Goal: Transaction & Acquisition: Purchase product/service

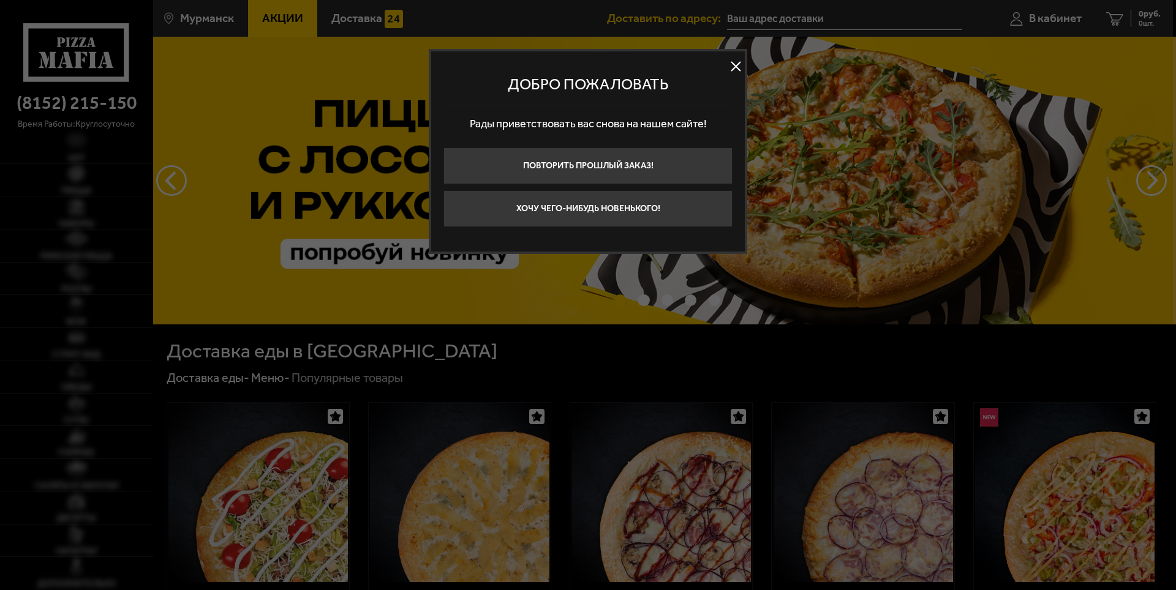
click at [734, 67] on button at bounding box center [735, 67] width 18 height 18
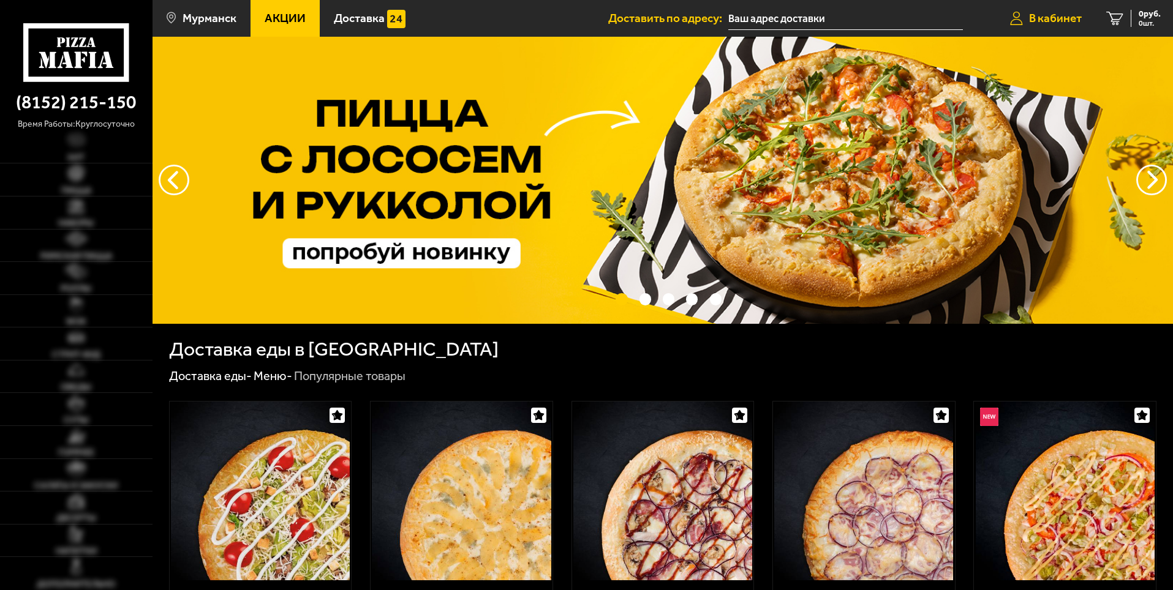
click at [1030, 15] on span "В кабинет" at bounding box center [1055, 18] width 53 height 12
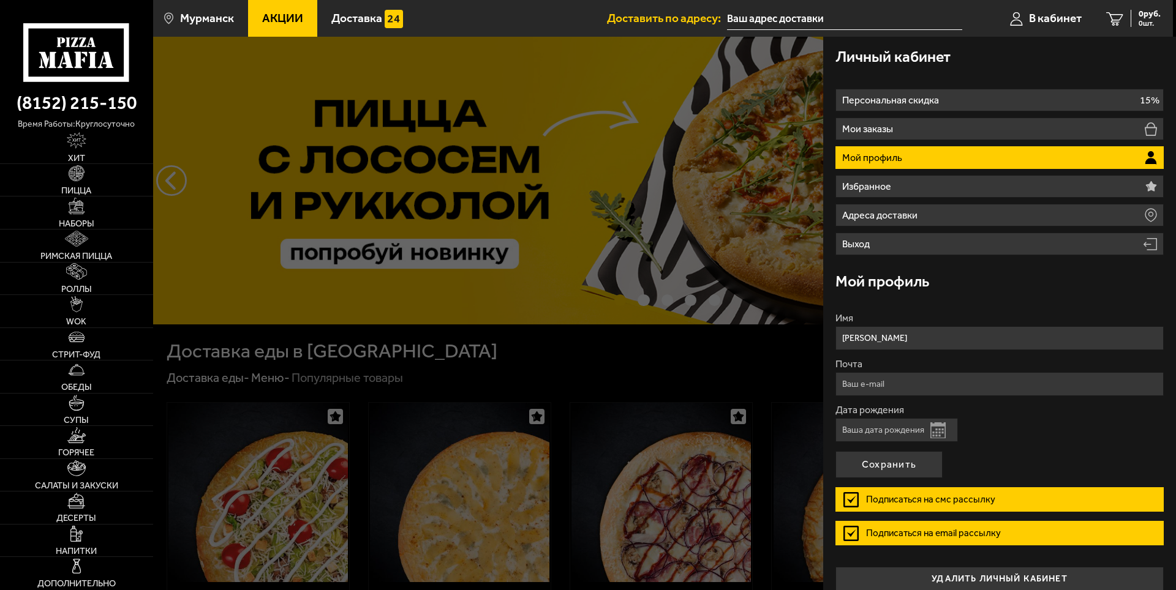
click at [525, 11] on ul "Акции Доставка" at bounding box center [427, 18] width 359 height 37
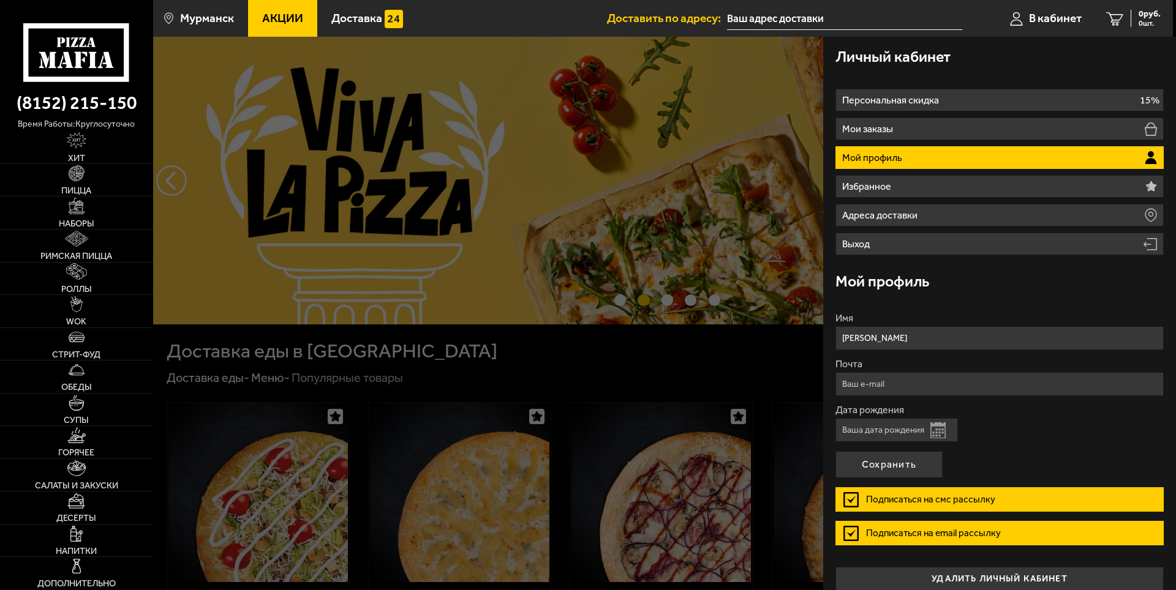
click at [458, 361] on div at bounding box center [741, 332] width 1176 height 590
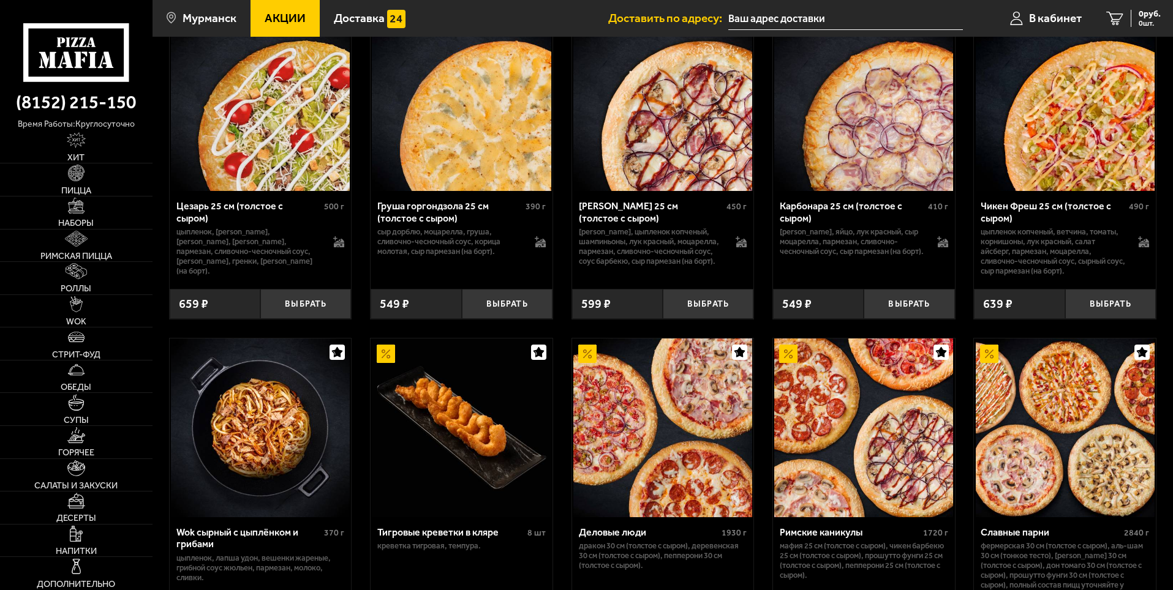
scroll to position [551, 0]
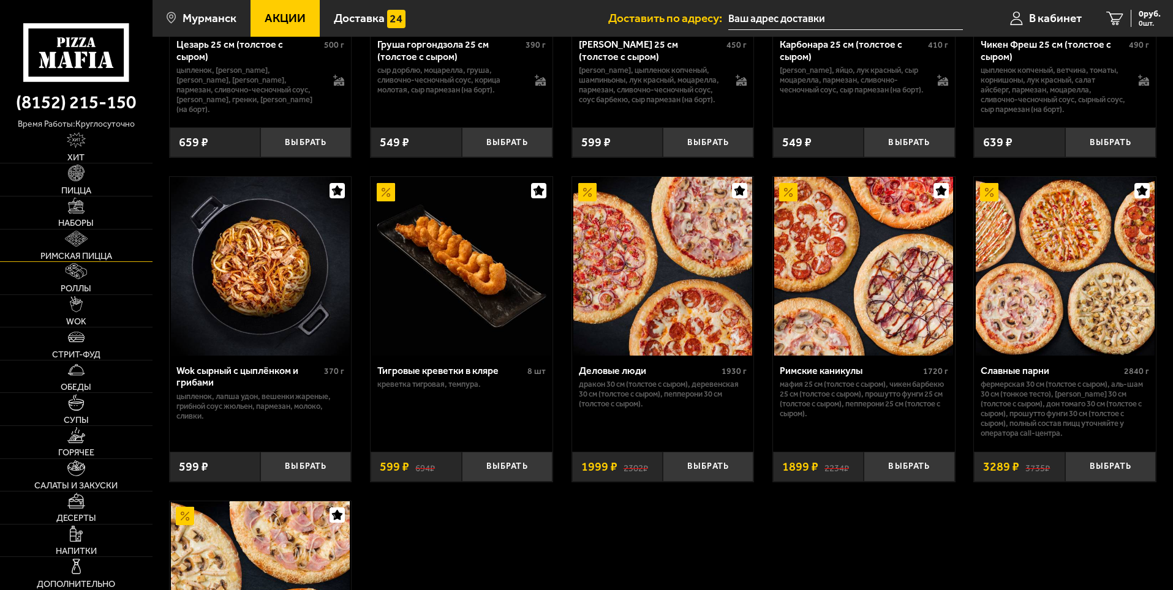
click at [81, 250] on link "Римская пицца" at bounding box center [76, 246] width 152 height 32
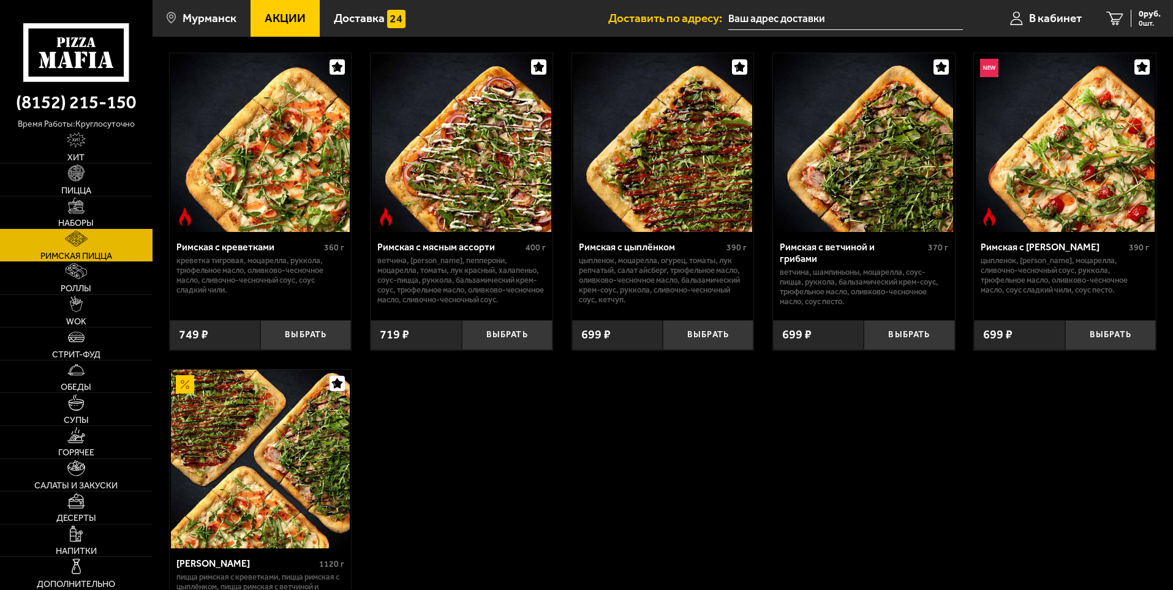
scroll to position [61, 0]
click at [88, 179] on link "Пицца" at bounding box center [76, 179] width 152 height 32
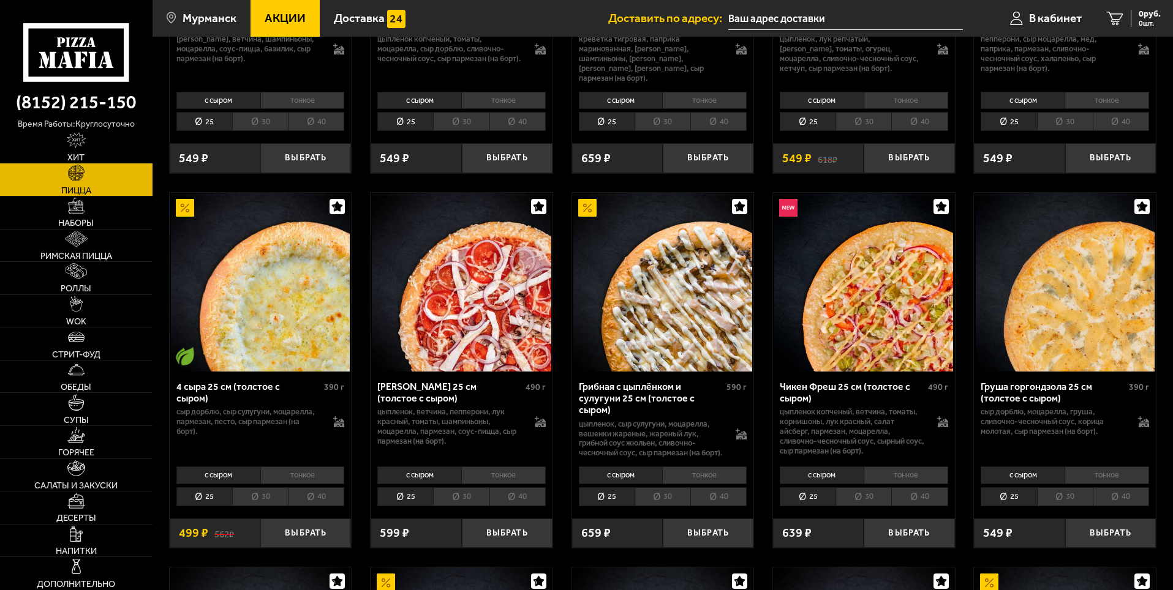
scroll to position [674, 0]
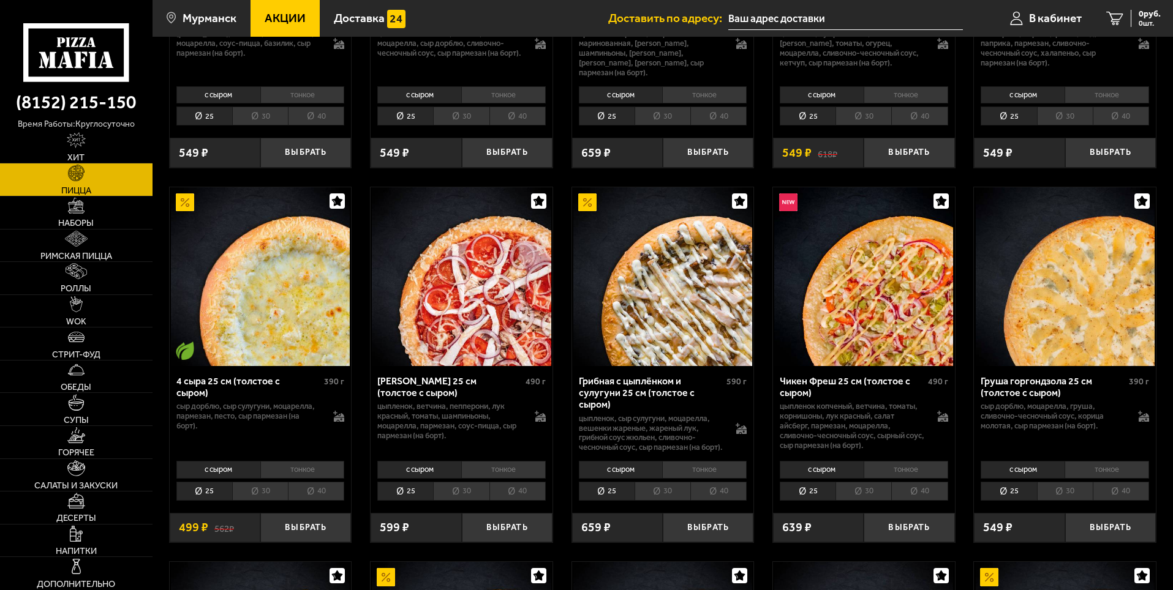
click at [719, 468] on li "тонкое" at bounding box center [704, 469] width 84 height 17
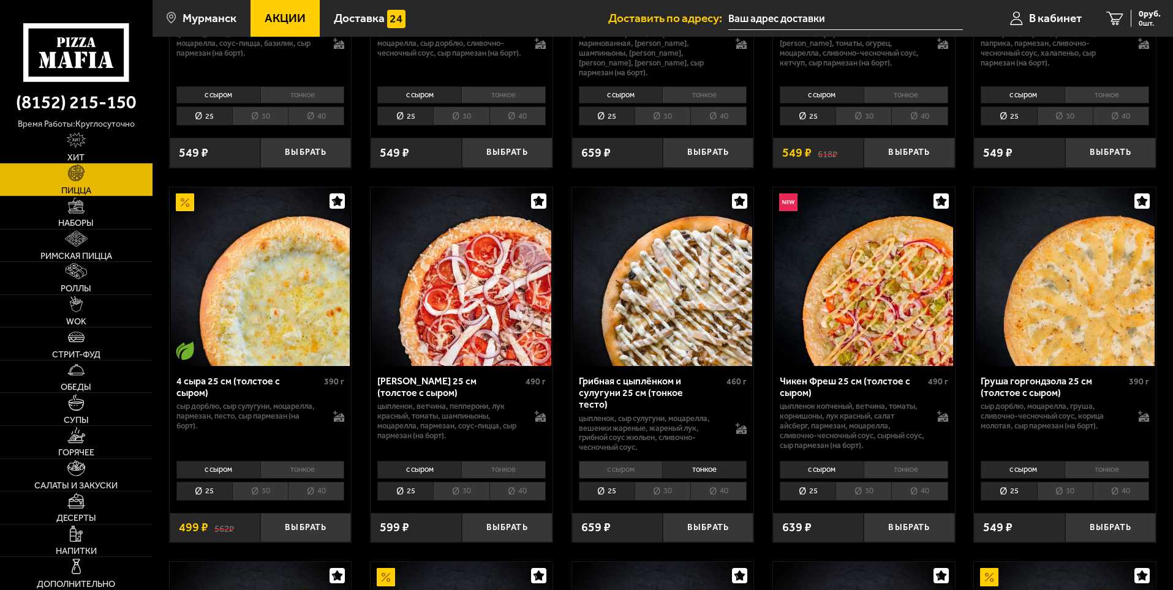
click at [726, 483] on li "40" at bounding box center [718, 491] width 56 height 19
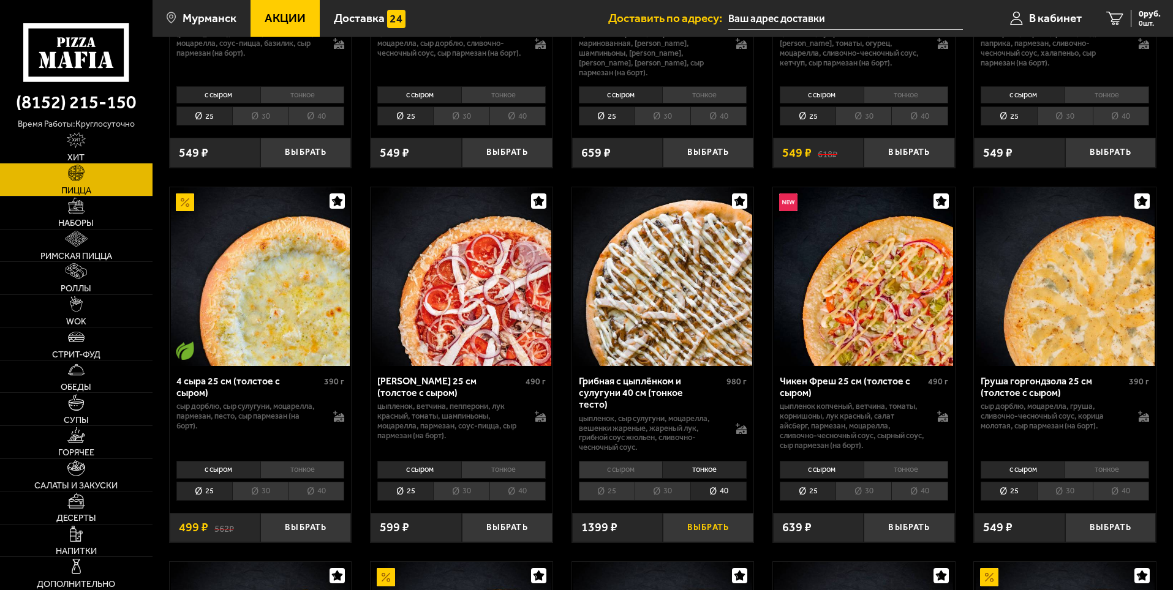
click at [721, 521] on button "Выбрать" at bounding box center [707, 528] width 91 height 30
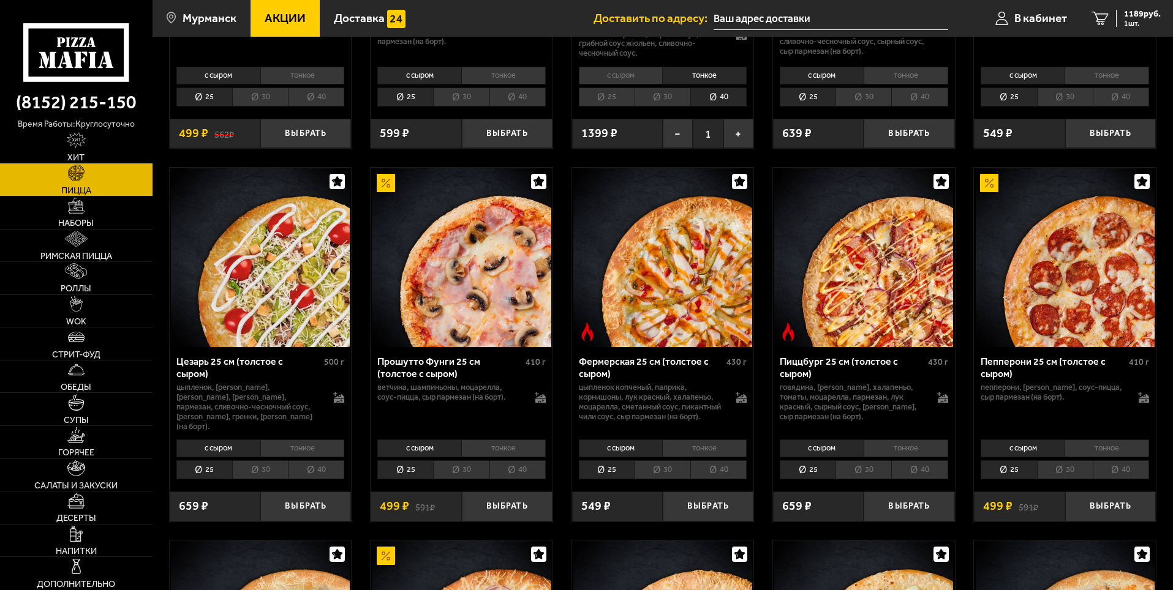
scroll to position [1102, 0]
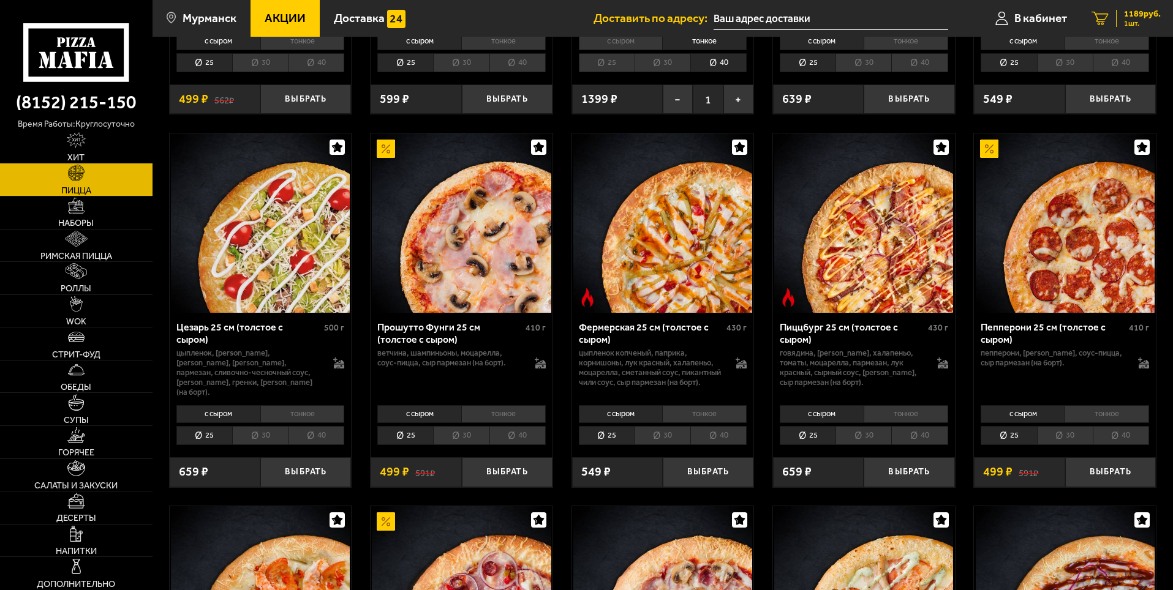
click at [1124, 12] on span "1189 руб." at bounding box center [1142, 14] width 37 height 9
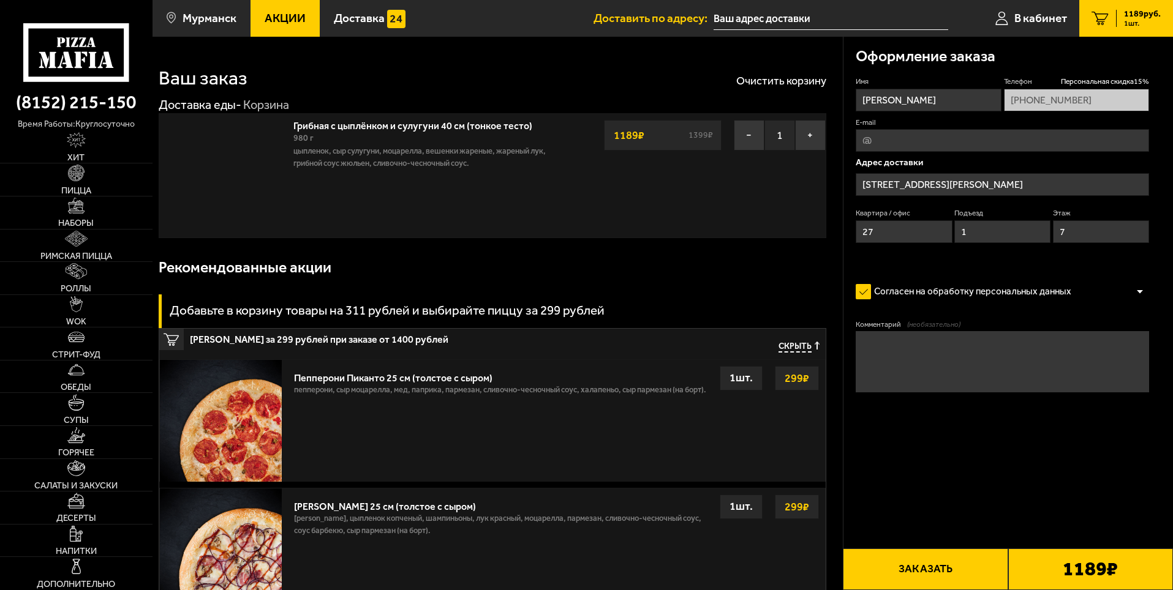
type input "улица Старостина, 21"
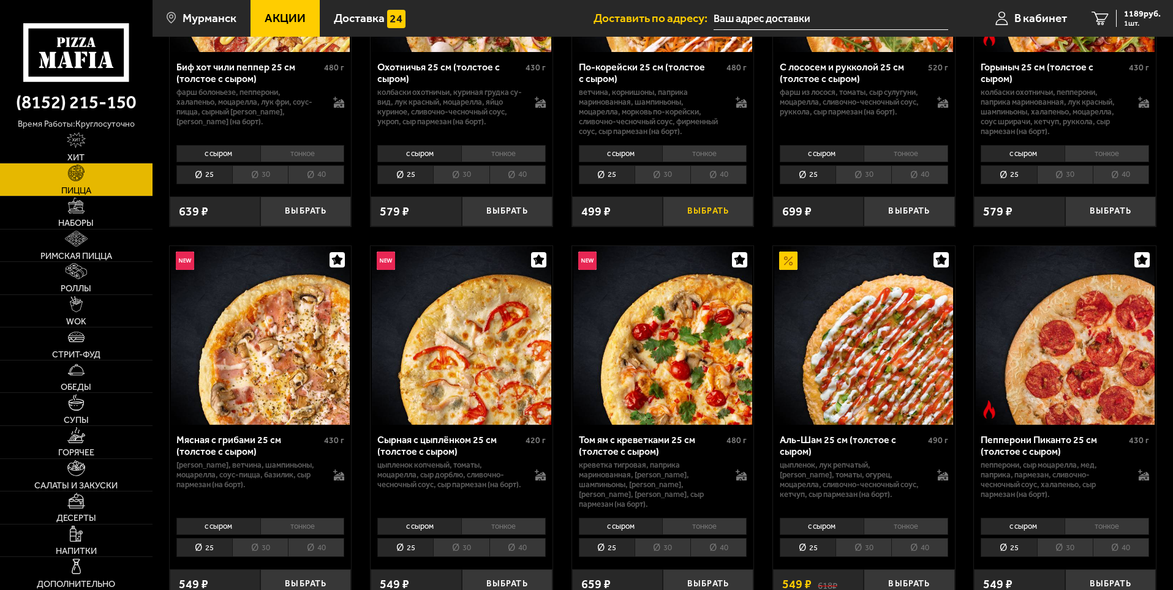
scroll to position [184, 0]
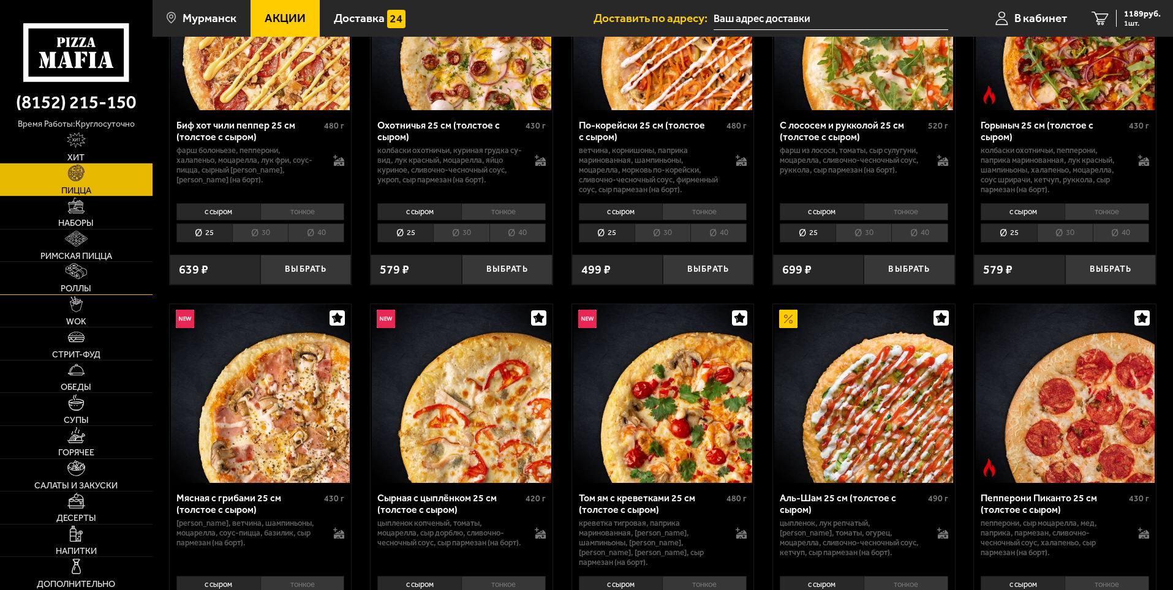
click at [73, 272] on img at bounding box center [76, 271] width 21 height 16
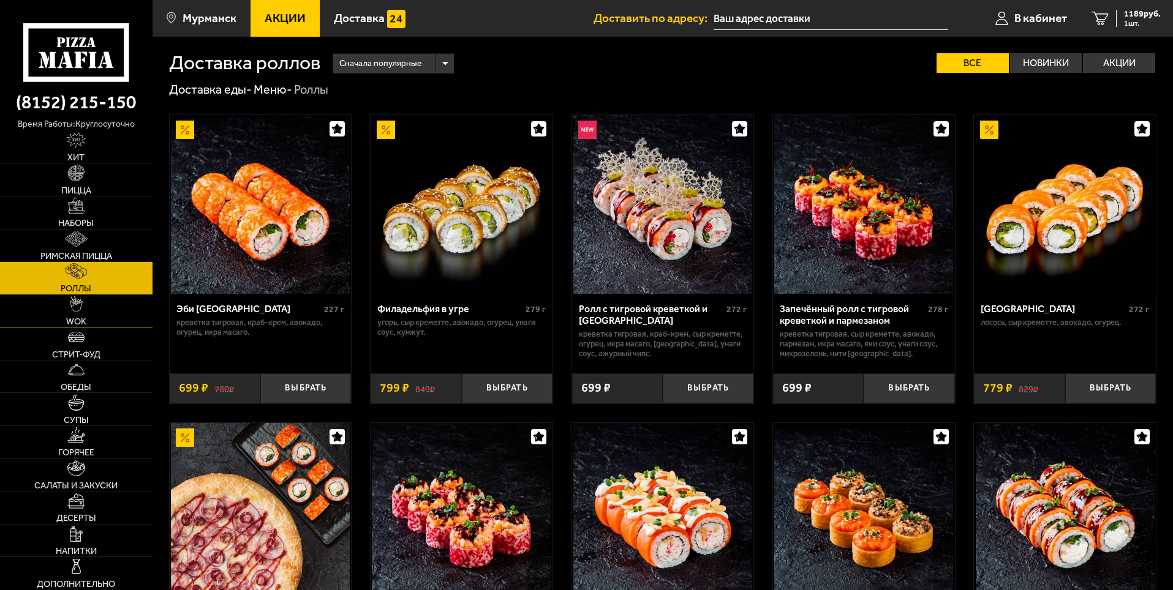
click at [74, 313] on link "WOK" at bounding box center [76, 311] width 152 height 32
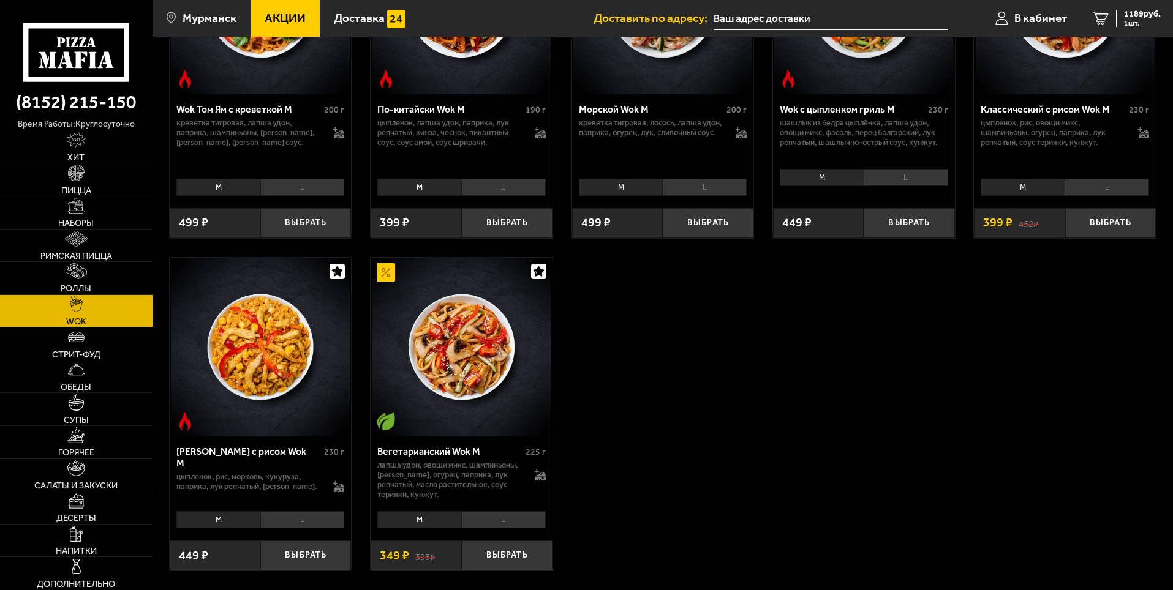
scroll to position [674, 0]
click at [74, 343] on img at bounding box center [76, 337] width 16 height 16
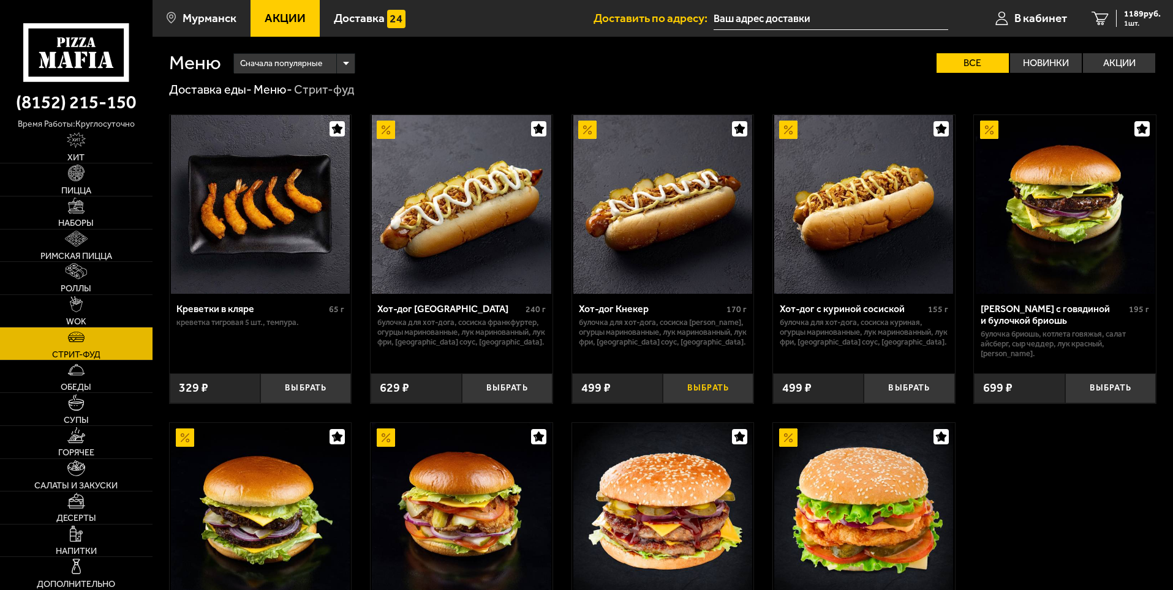
click at [680, 385] on button "Выбрать" at bounding box center [707, 388] width 91 height 30
click at [93, 148] on link "Хит" at bounding box center [76, 147] width 152 height 32
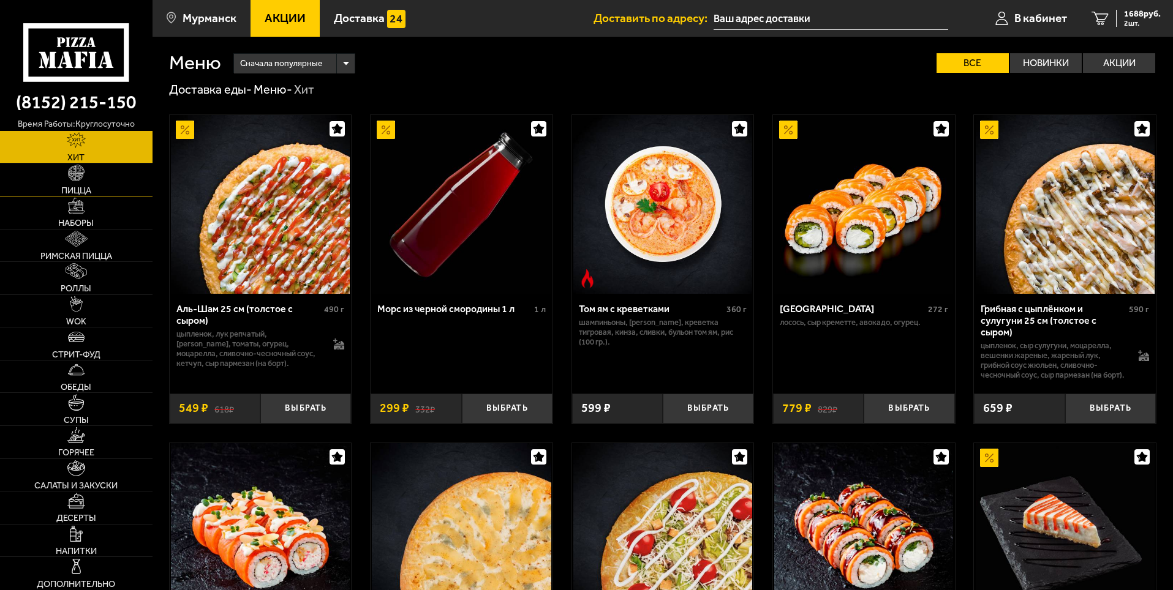
click at [106, 184] on link "Пицца" at bounding box center [76, 179] width 152 height 32
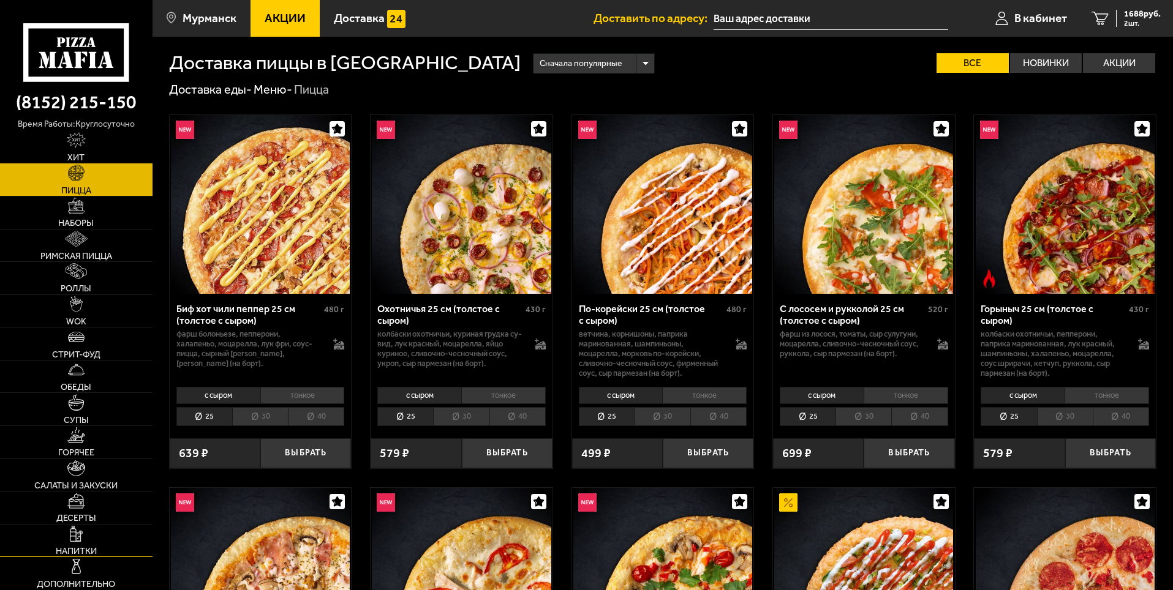
click at [79, 535] on img at bounding box center [76, 534] width 12 height 16
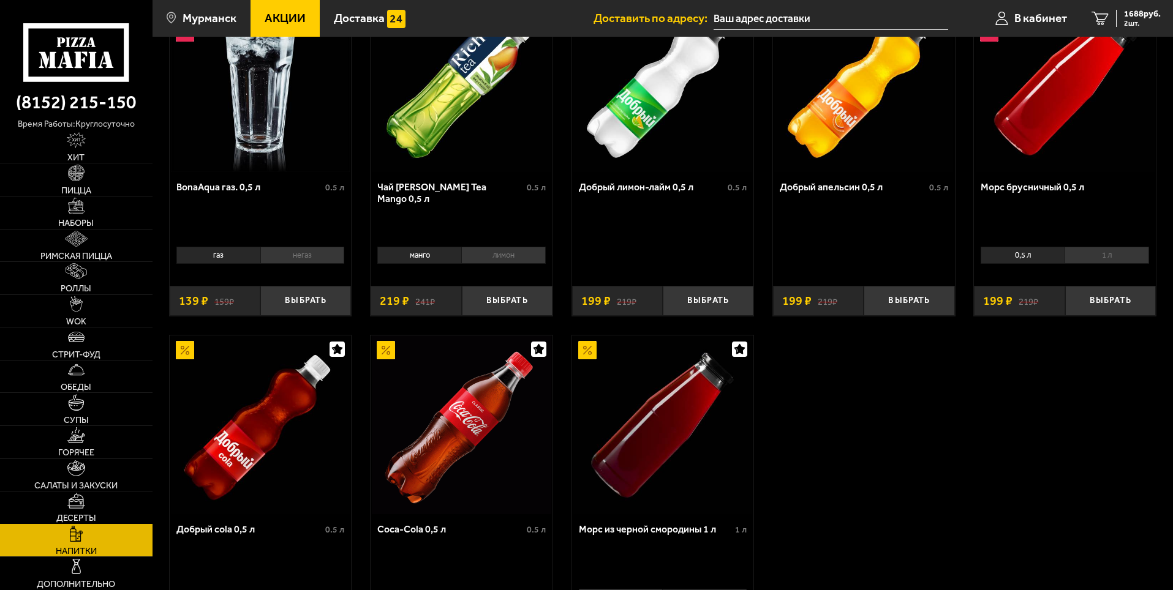
scroll to position [122, 0]
click at [81, 466] on img at bounding box center [76, 468] width 18 height 16
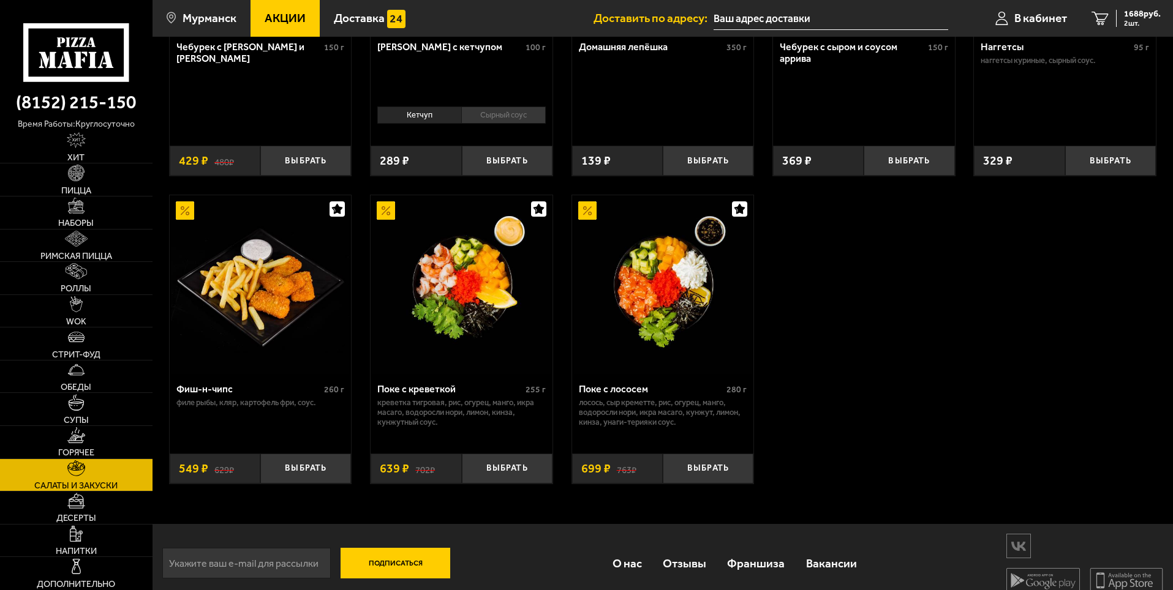
scroll to position [963, 0]
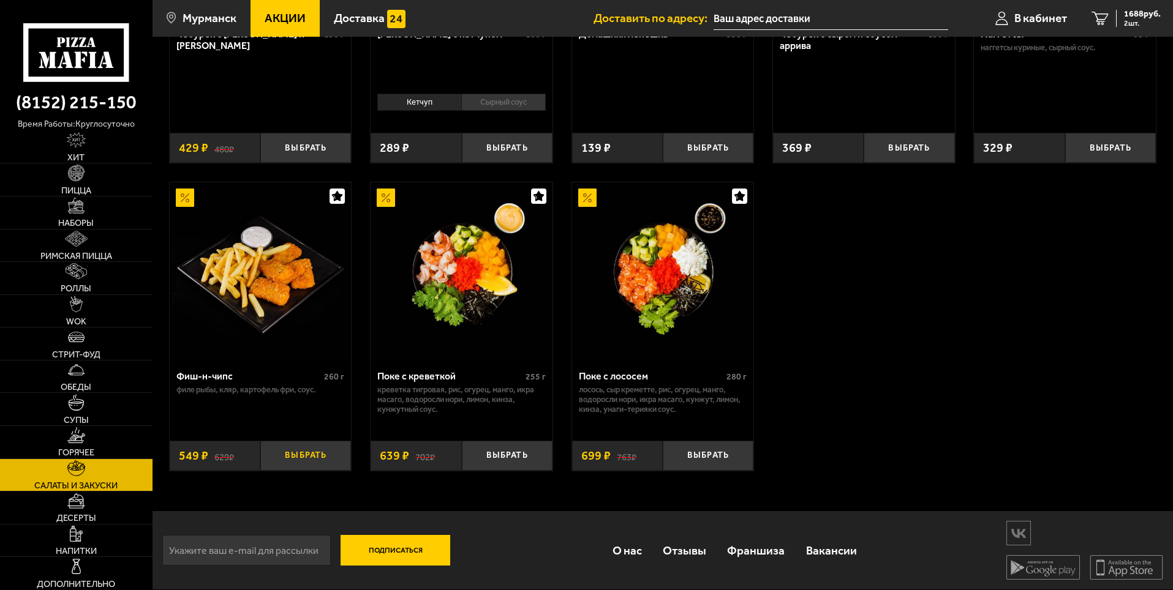
click at [302, 462] on button "Выбрать" at bounding box center [305, 456] width 91 height 30
click at [99, 503] on link "Десерты" at bounding box center [76, 508] width 152 height 32
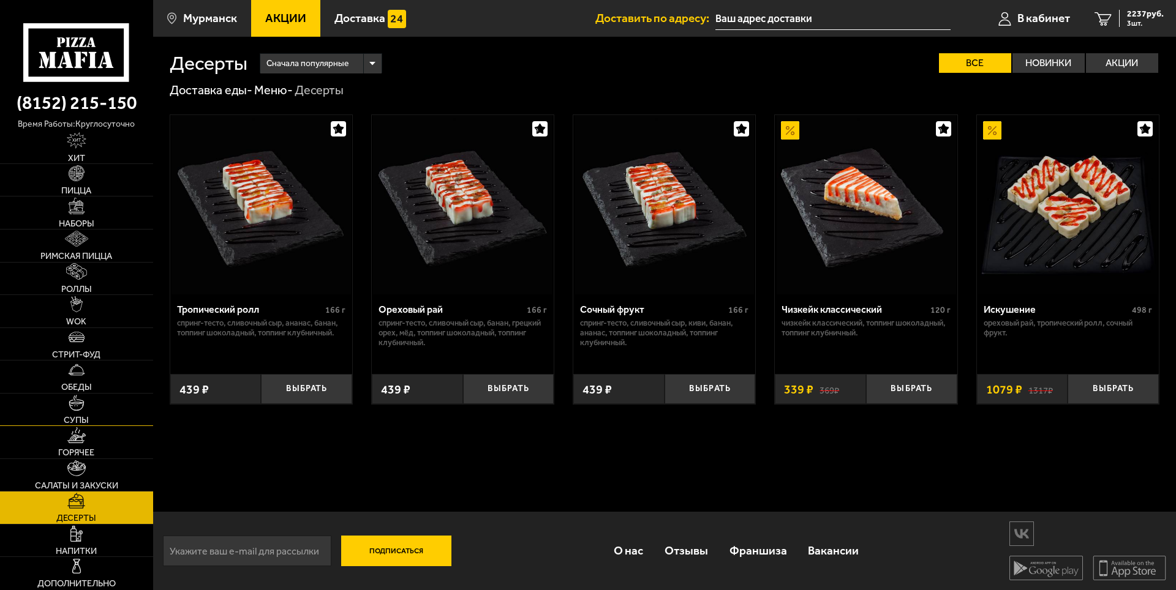
click at [105, 413] on link "Супы" at bounding box center [76, 410] width 153 height 32
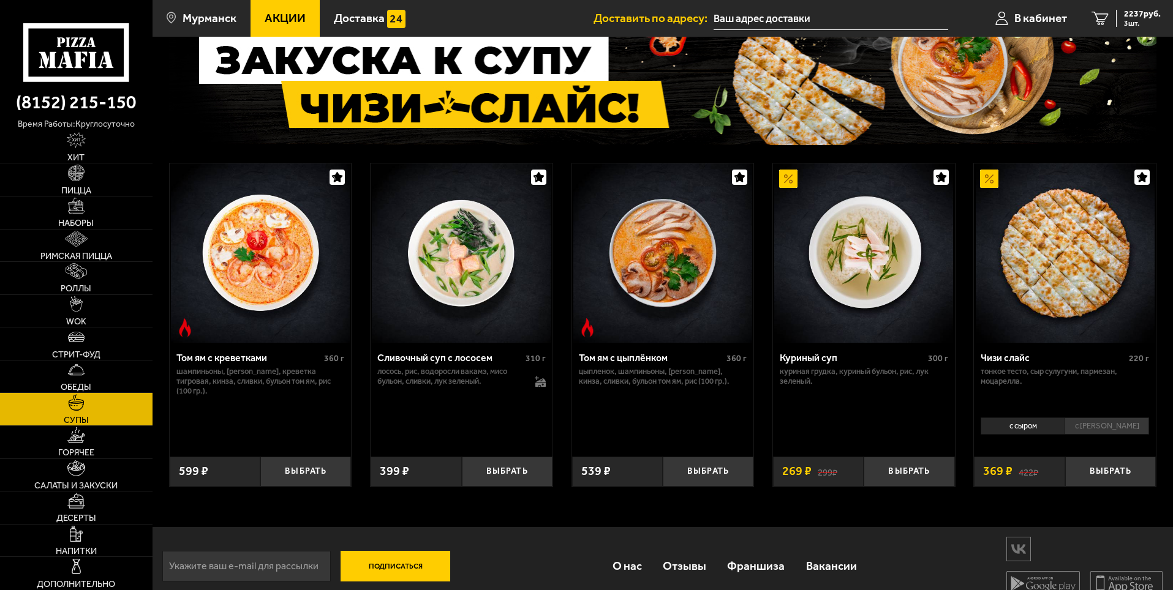
scroll to position [108, 0]
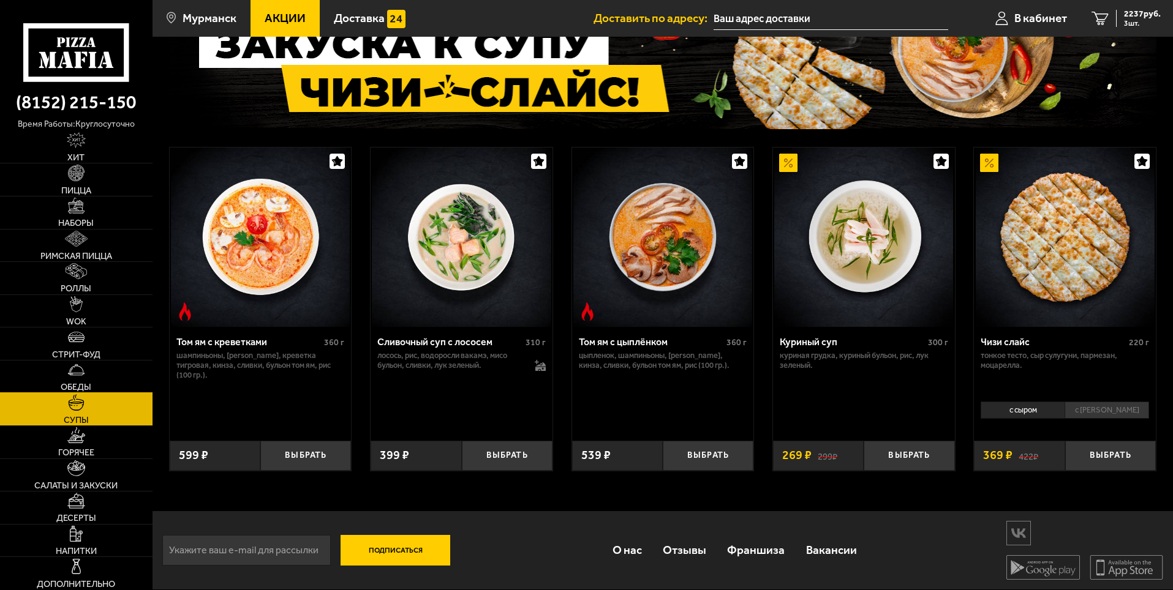
click at [105, 383] on link "Обеды" at bounding box center [76, 377] width 152 height 32
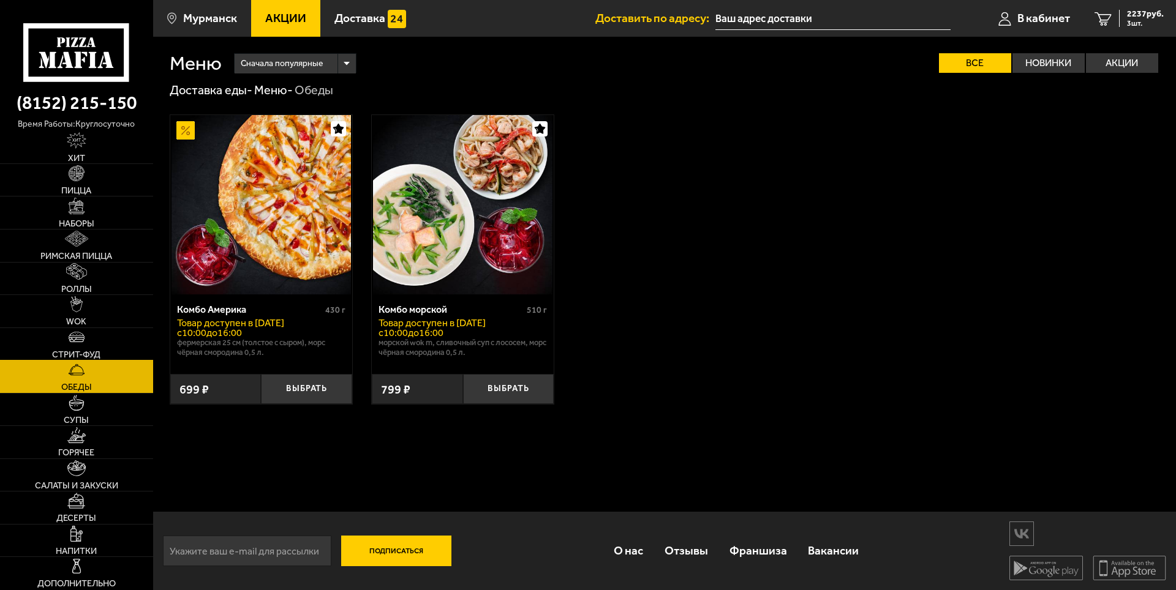
click at [112, 339] on link "Стрит-фуд" at bounding box center [76, 344] width 153 height 32
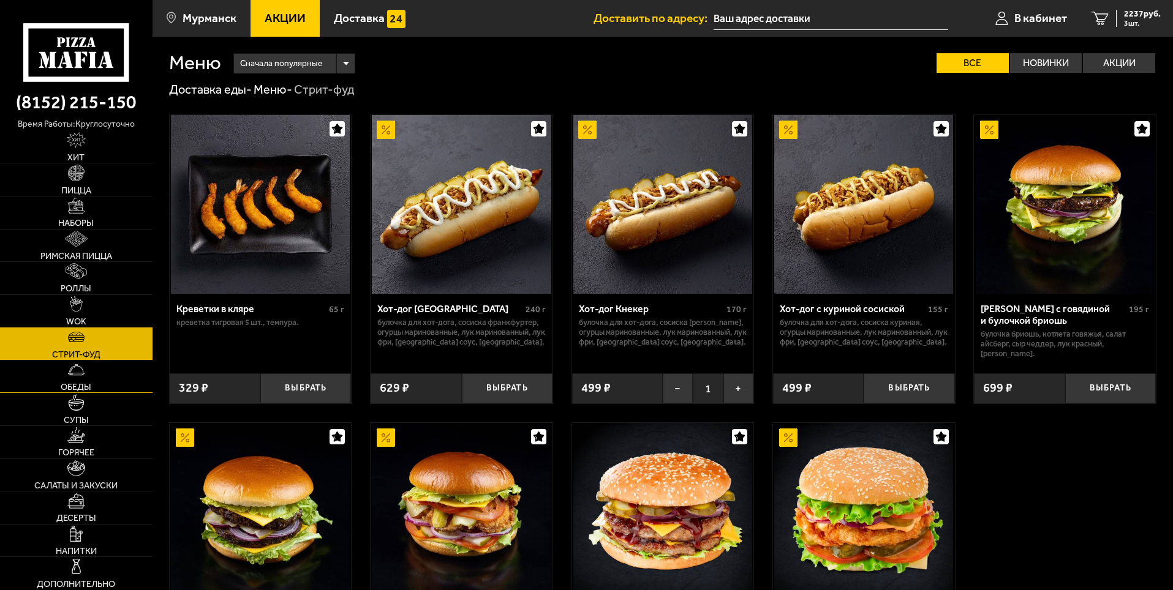
click at [119, 368] on link "Обеды" at bounding box center [76, 377] width 152 height 32
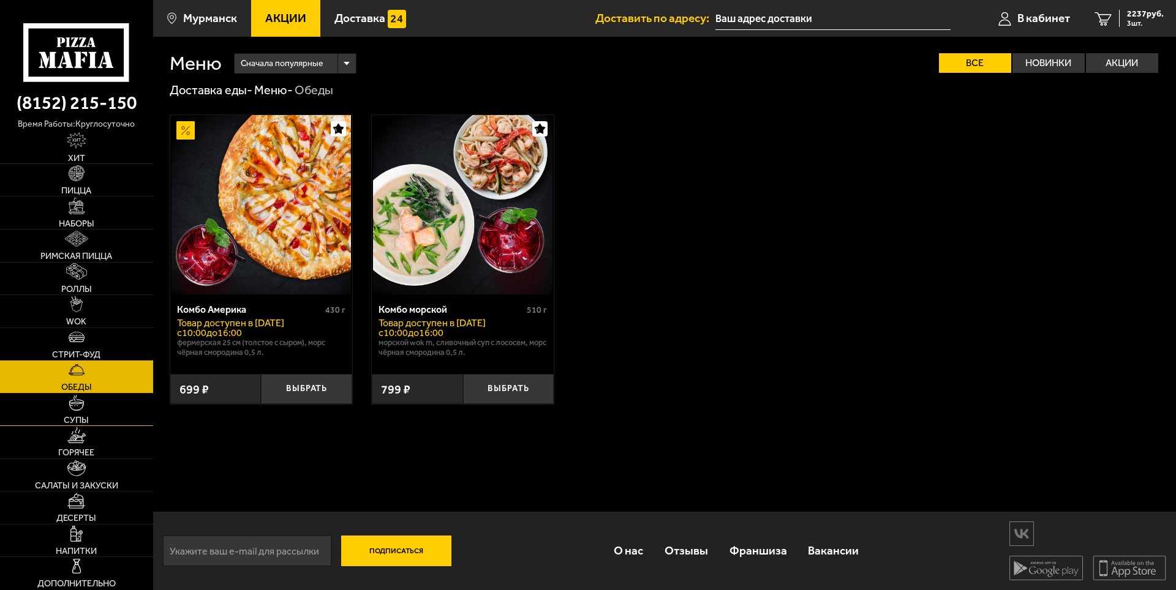
click at [108, 403] on link "Супы" at bounding box center [76, 410] width 153 height 32
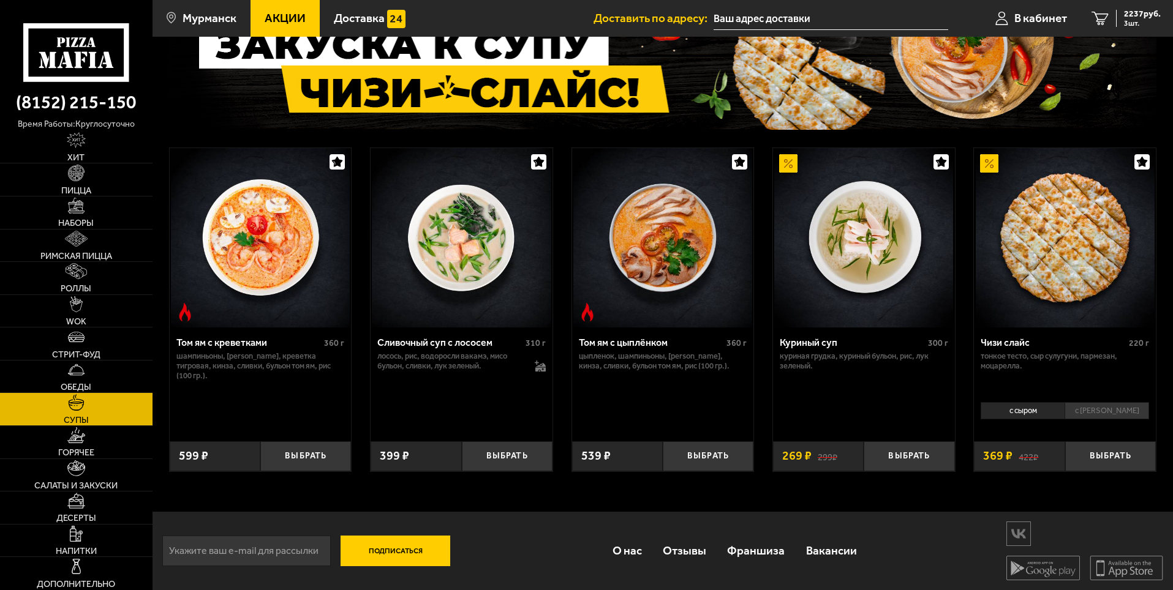
scroll to position [108, 0]
click at [111, 450] on link "Горячее" at bounding box center [76, 442] width 152 height 32
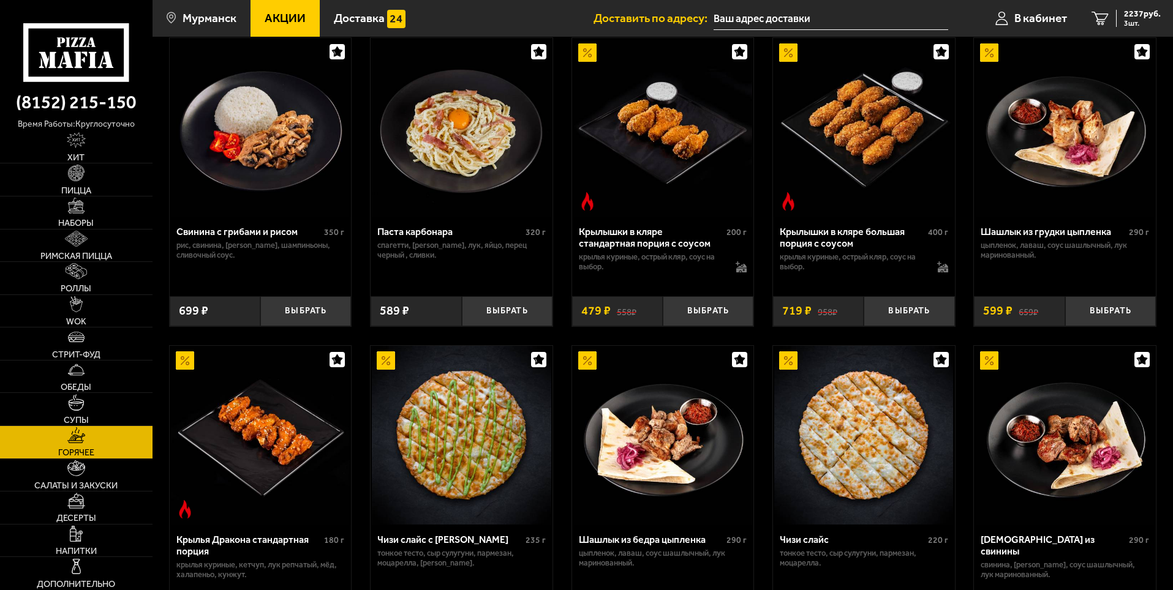
scroll to position [367, 0]
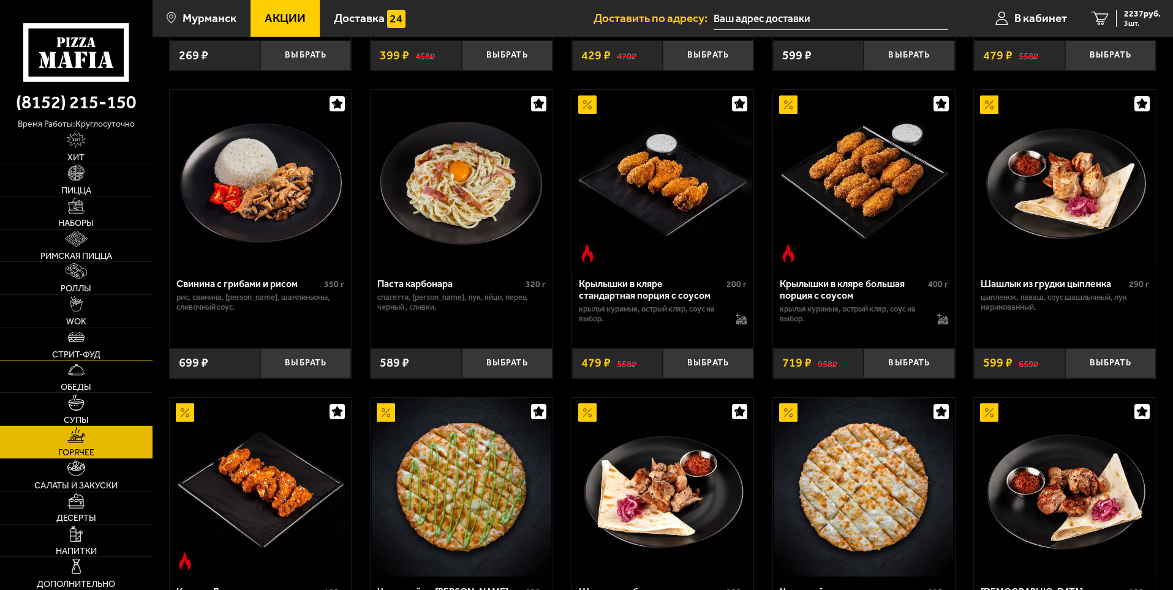
click at [111, 331] on link "Стрит-фуд" at bounding box center [76, 344] width 152 height 32
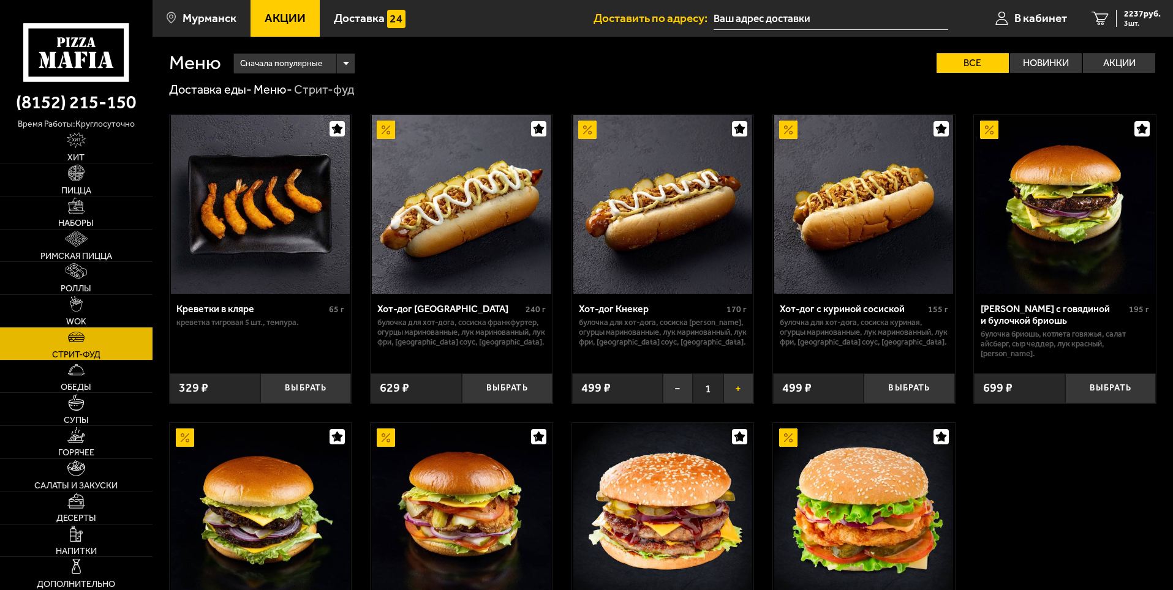
click at [743, 386] on button "+" at bounding box center [738, 388] width 30 height 30
click at [1124, 20] on span "4 шт." at bounding box center [1142, 23] width 37 height 7
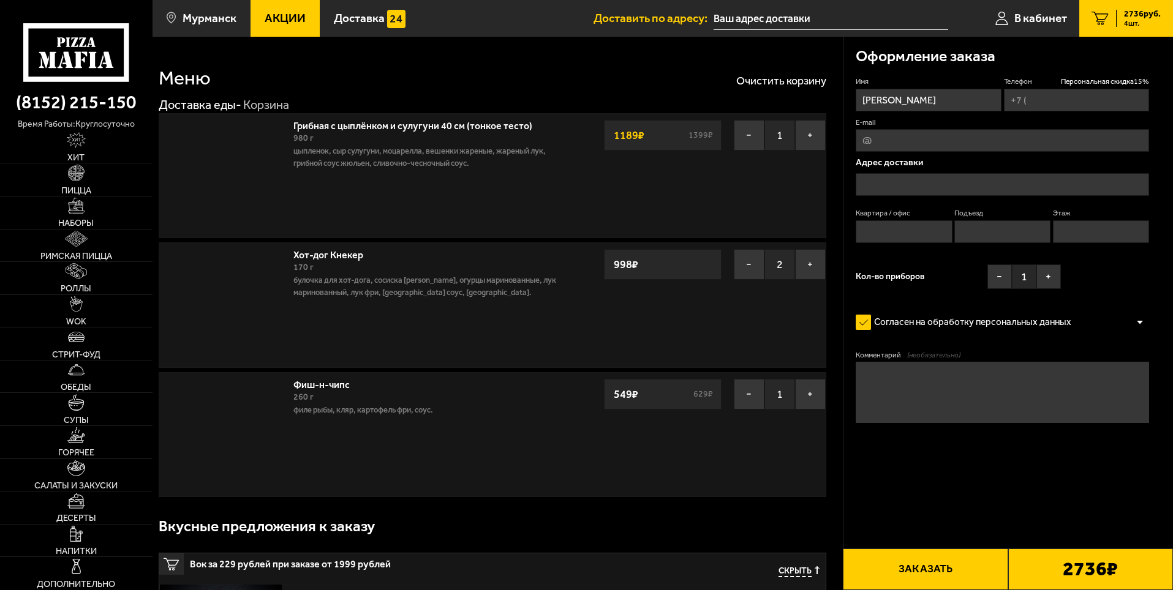
type input "+7 (964) 680-72-12"
type input "Мурманск, улица Старостина, 21"
type input "27"
type input "1"
type input "7"
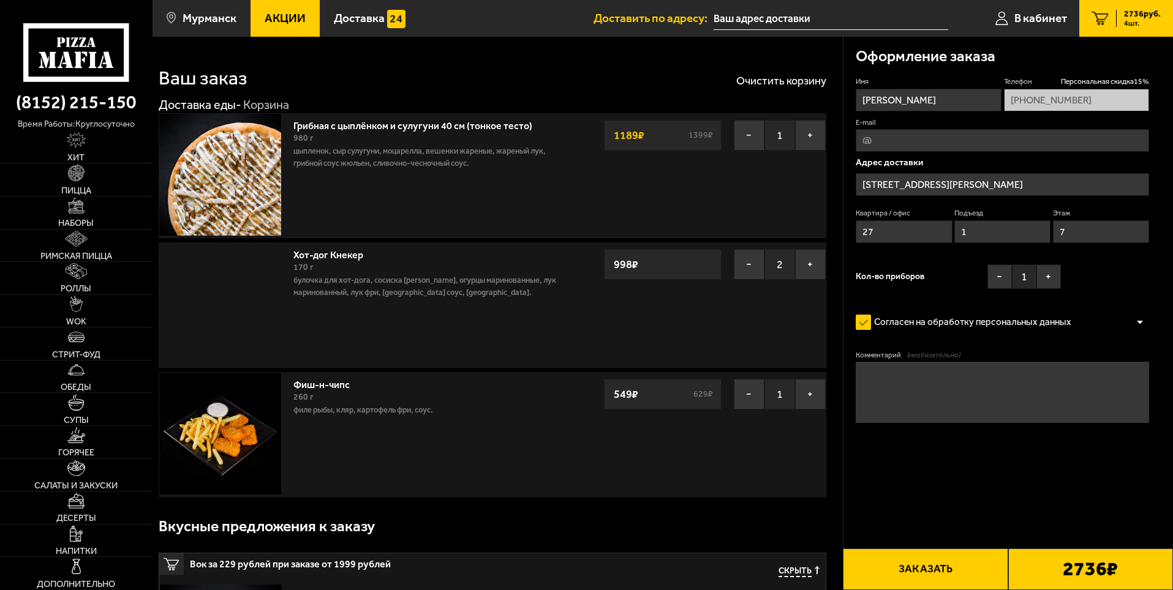
type input "улица Старостина, 21"
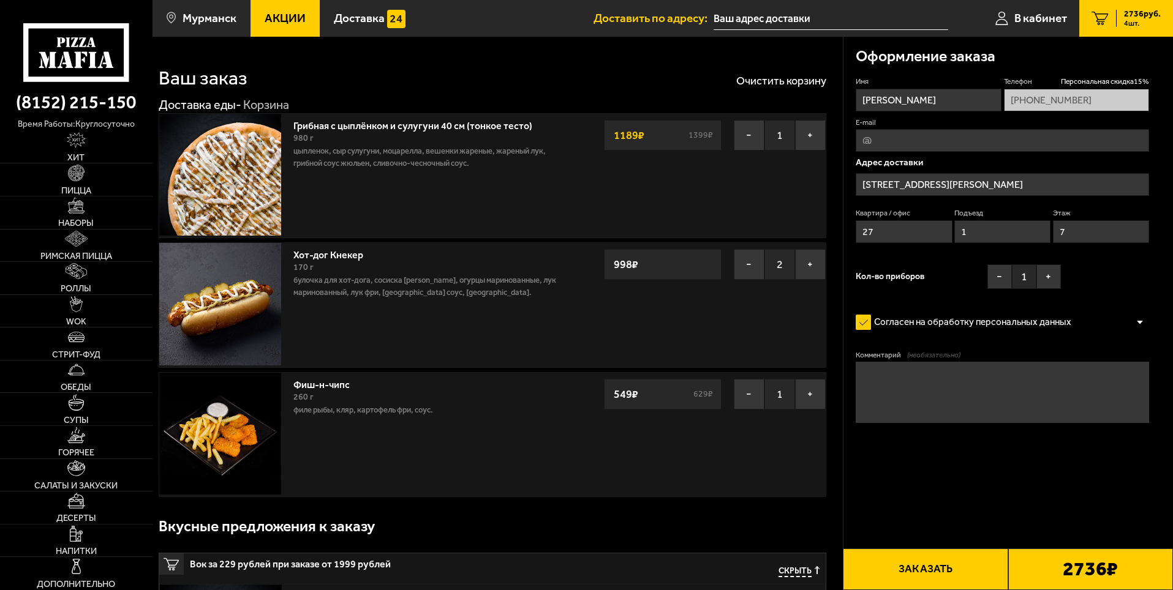
drag, startPoint x: 977, startPoint y: 233, endPoint x: 962, endPoint y: 234, distance: 14.7
click at [962, 234] on input "1" at bounding box center [1002, 231] width 96 height 23
type input "2"
drag, startPoint x: 1087, startPoint y: 234, endPoint x: 1051, endPoint y: 239, distance: 35.9
click at [1051, 239] on div "Квартира / офис 27 Подъезд 2 Этаж 1" at bounding box center [1001, 228] width 293 height 41
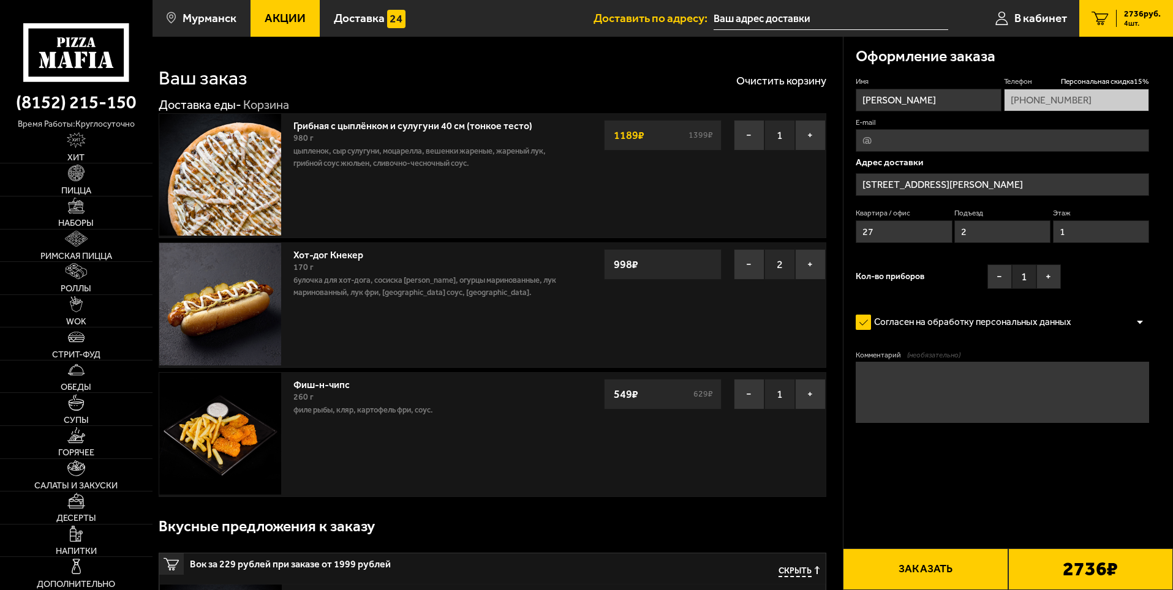
type input "1"
drag, startPoint x: 873, startPoint y: 233, endPoint x: 794, endPoint y: 235, distance: 78.4
type input "39"
click at [916, 572] on button "Заказать" at bounding box center [925, 570] width 165 height 42
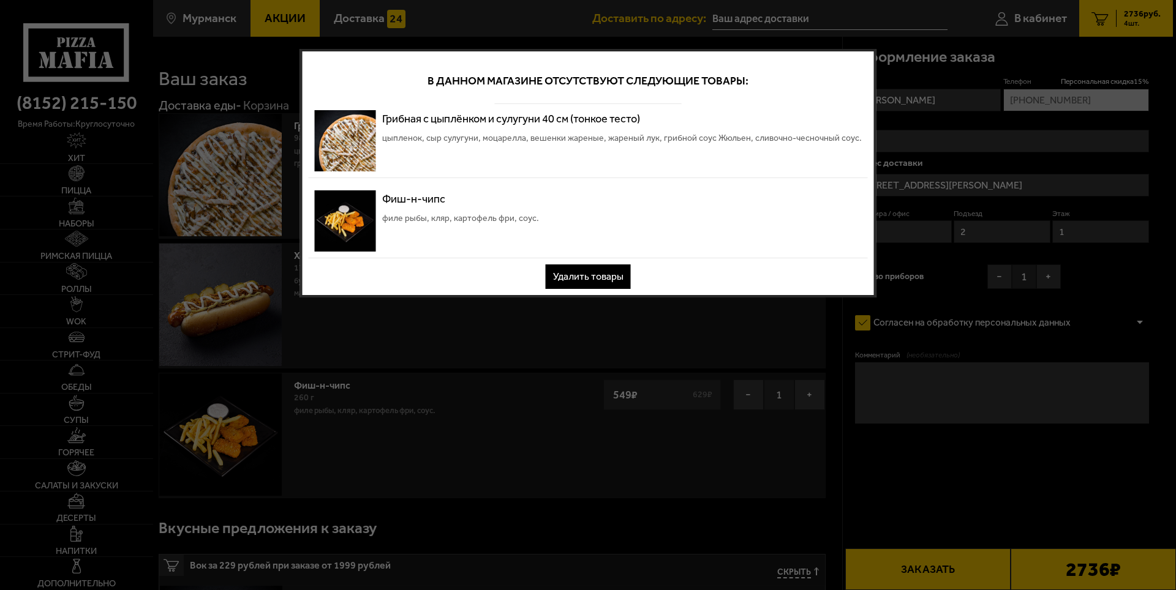
click at [576, 276] on button "Удалить товары" at bounding box center [588, 277] width 85 height 24
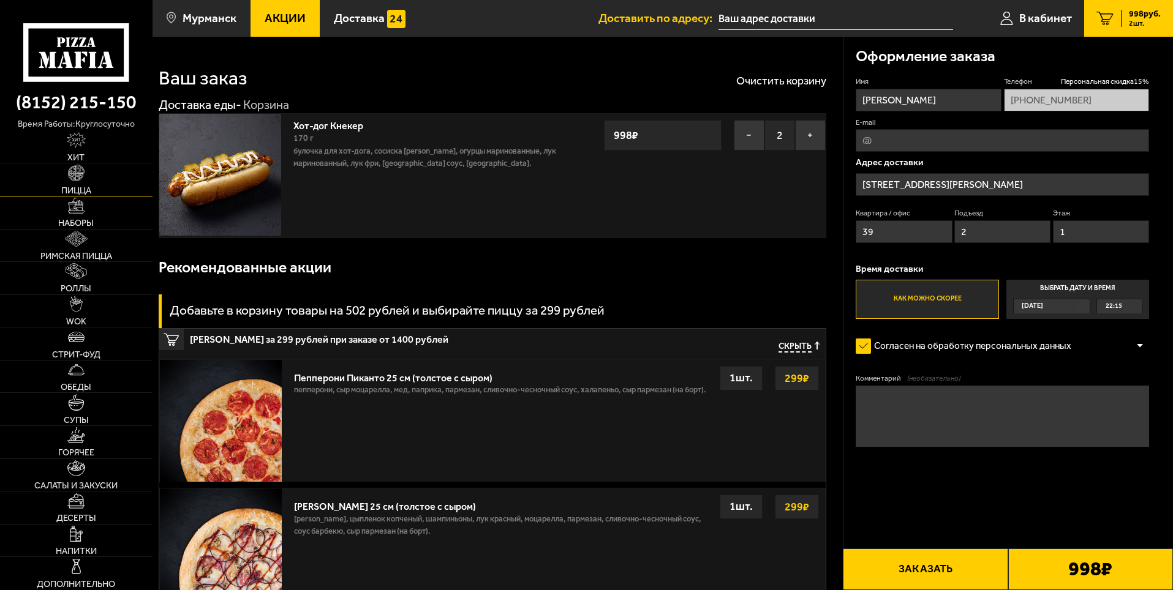
click at [79, 178] on img at bounding box center [76, 173] width 16 height 16
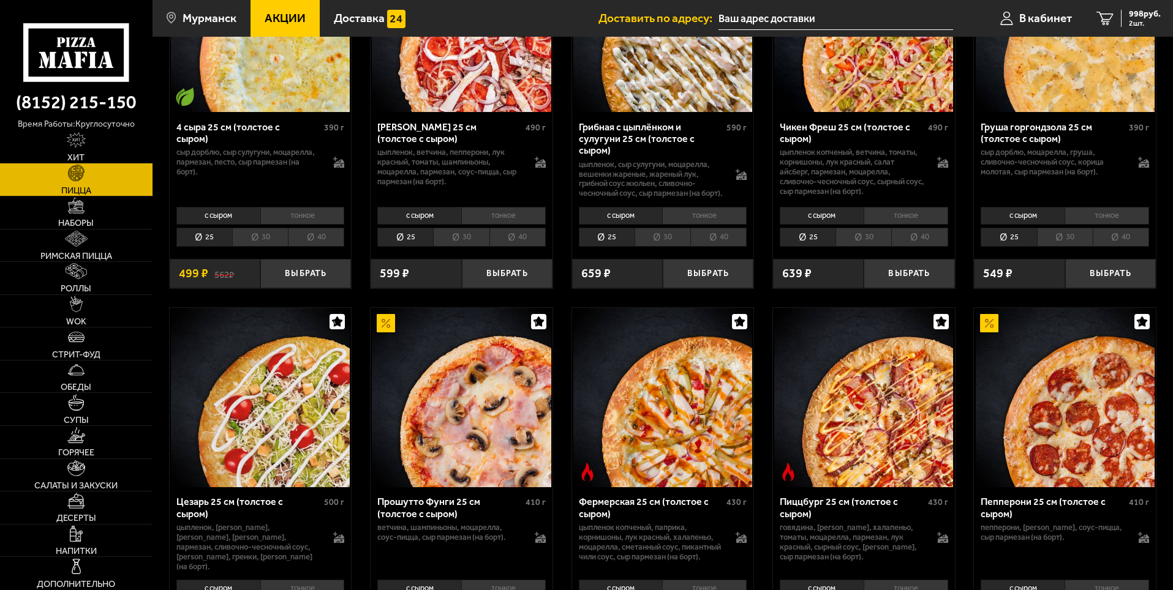
scroll to position [1225, 0]
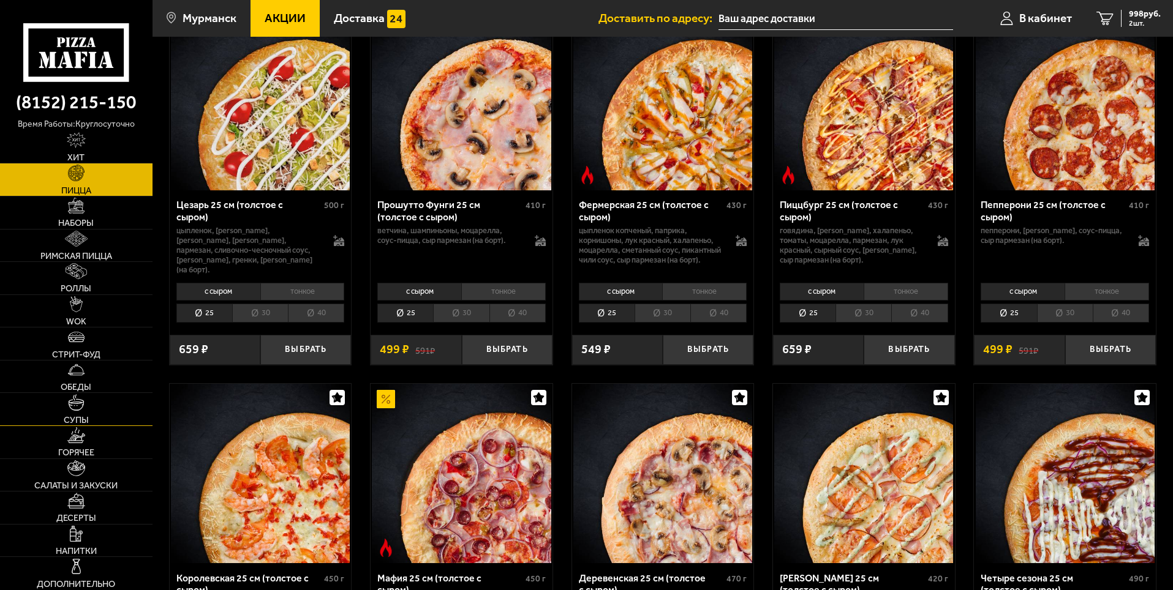
click at [121, 400] on link "Супы" at bounding box center [76, 409] width 152 height 32
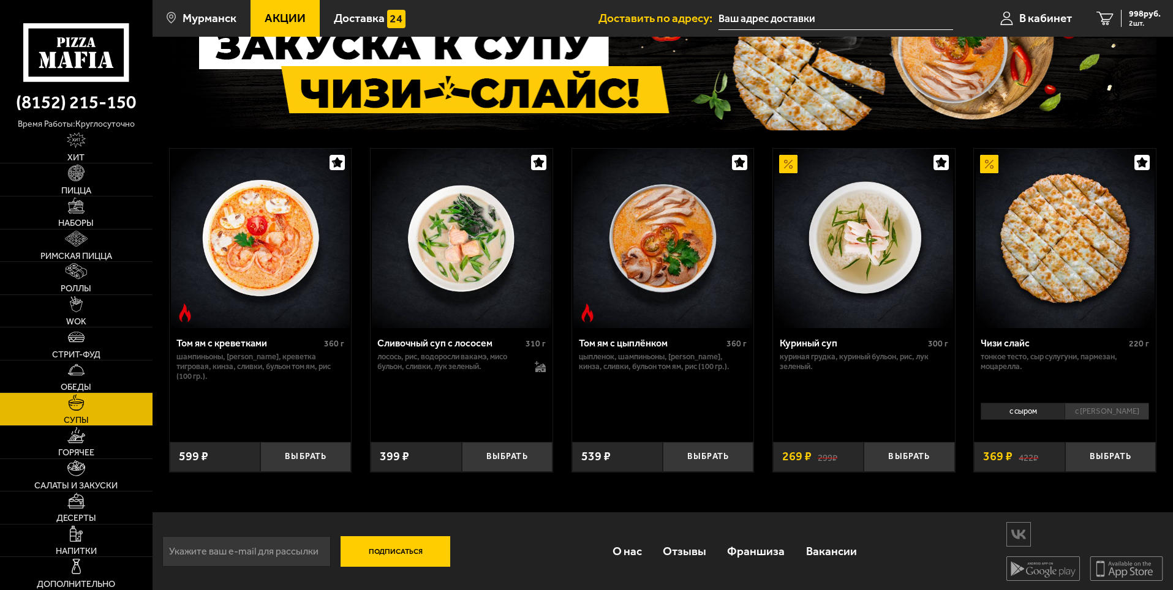
scroll to position [108, 0]
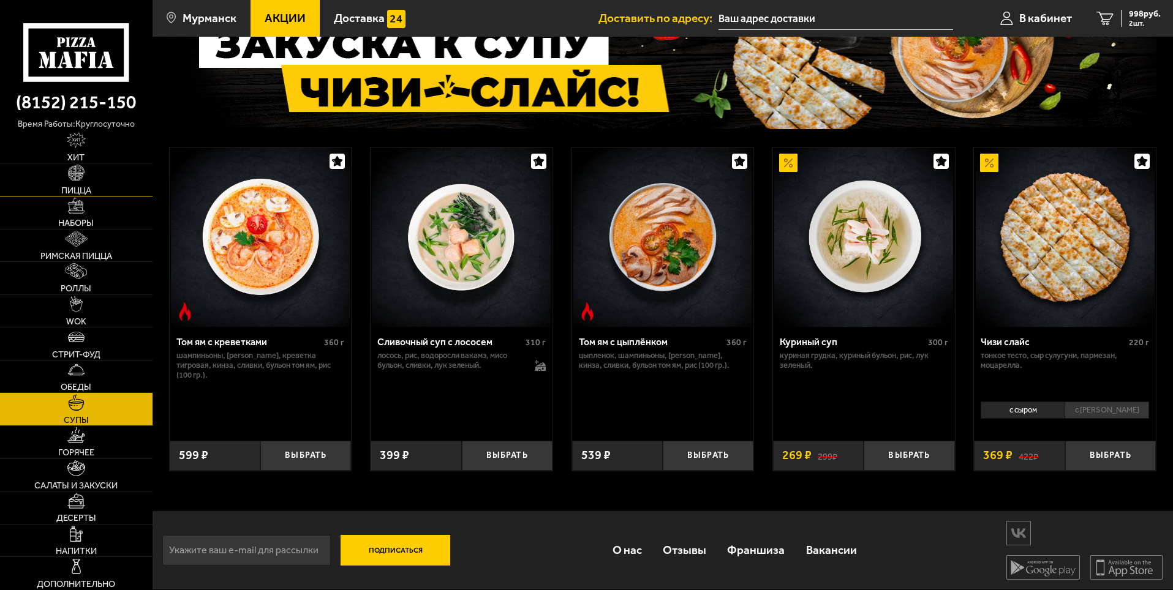
click at [70, 171] on img at bounding box center [76, 173] width 16 height 16
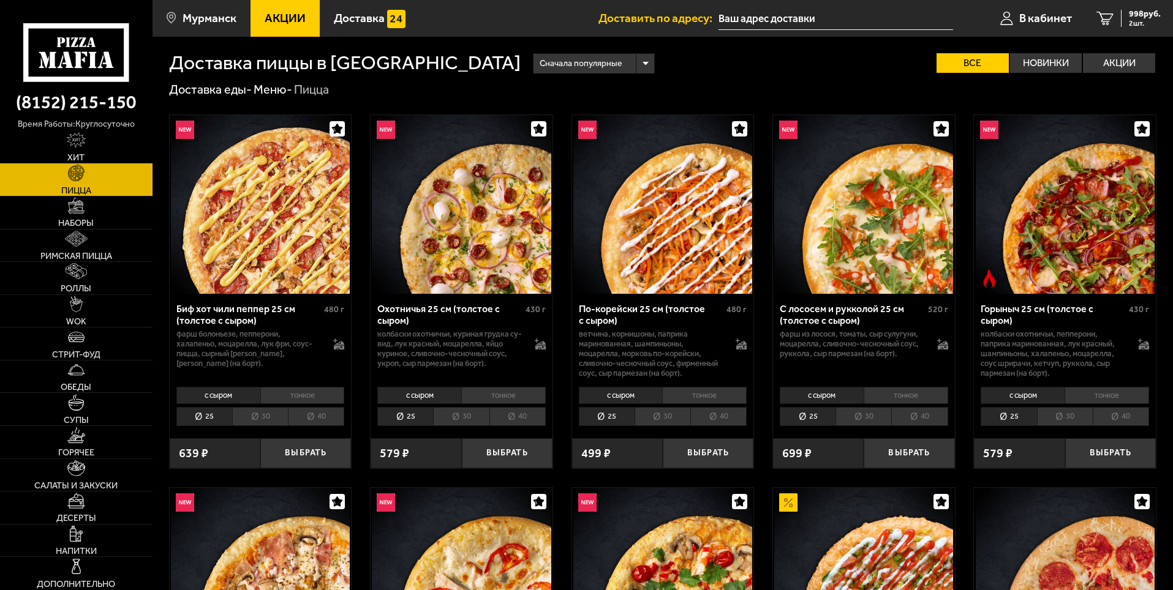
click at [323, 392] on li "тонкое" at bounding box center [302, 395] width 84 height 17
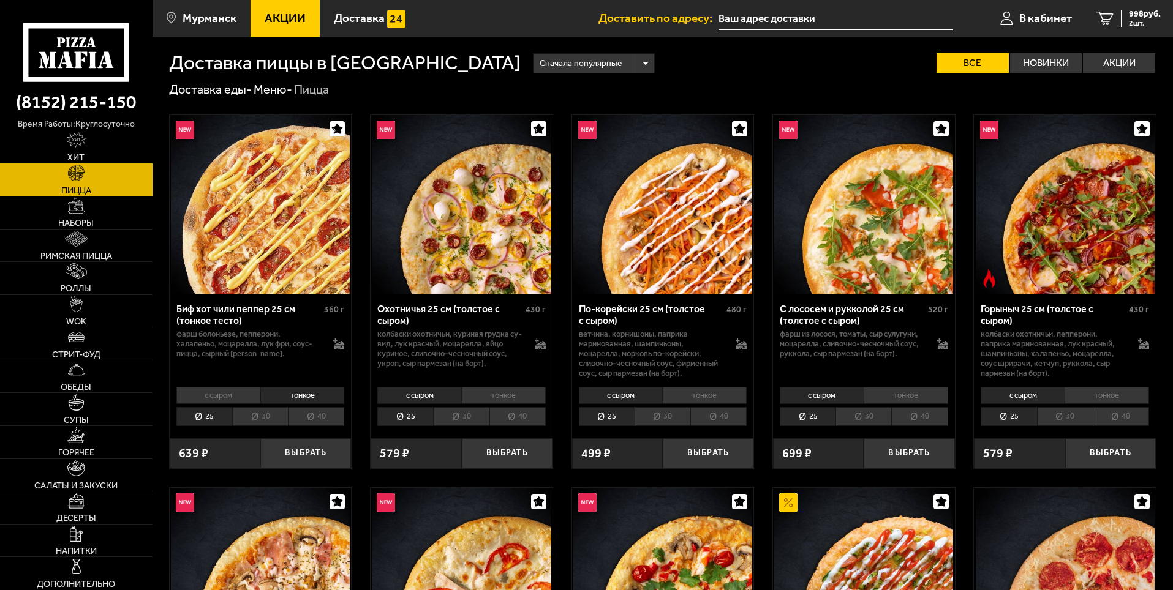
click at [323, 415] on li "40" at bounding box center [316, 416] width 56 height 19
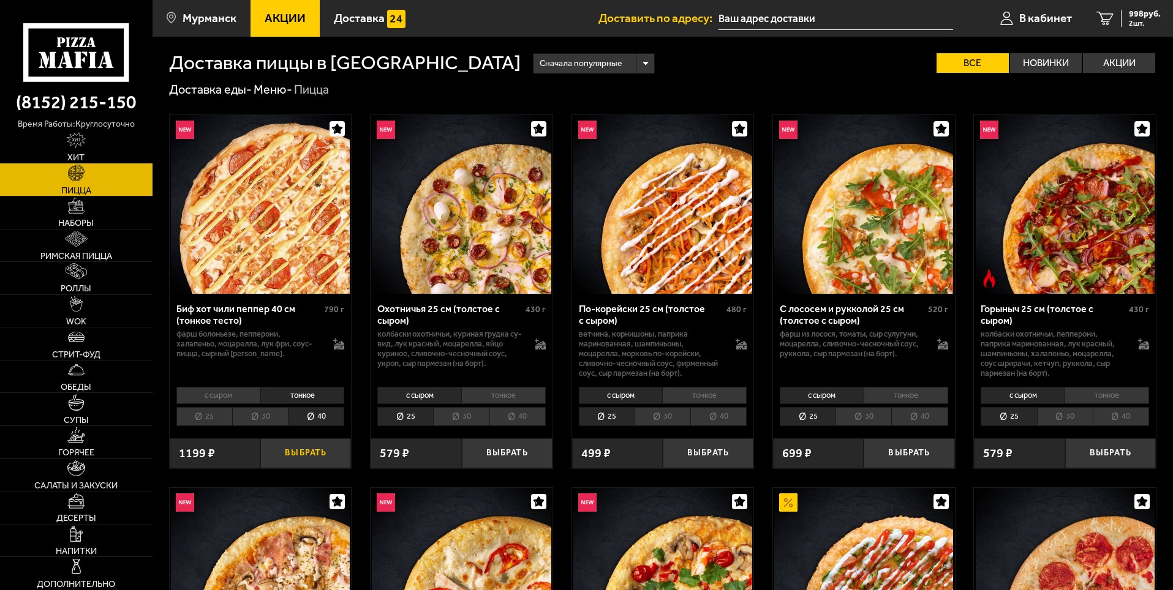
click at [318, 454] on button "Выбрать" at bounding box center [305, 453] width 91 height 30
click at [1128, 21] on span "3 шт." at bounding box center [1142, 23] width 37 height 7
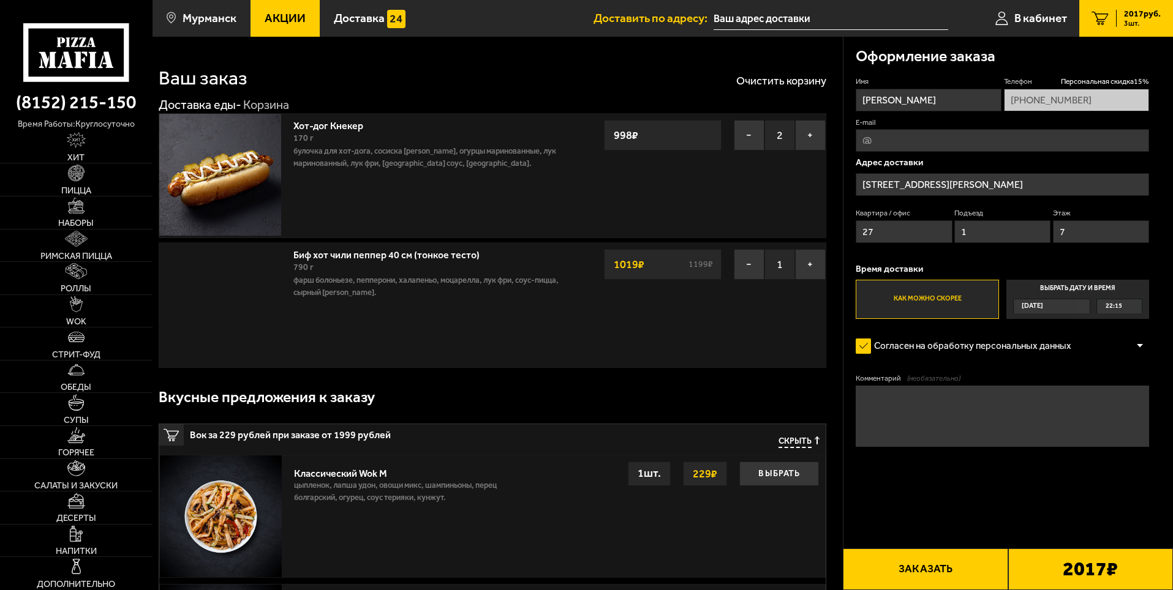
type input "улица Старостина, 21"
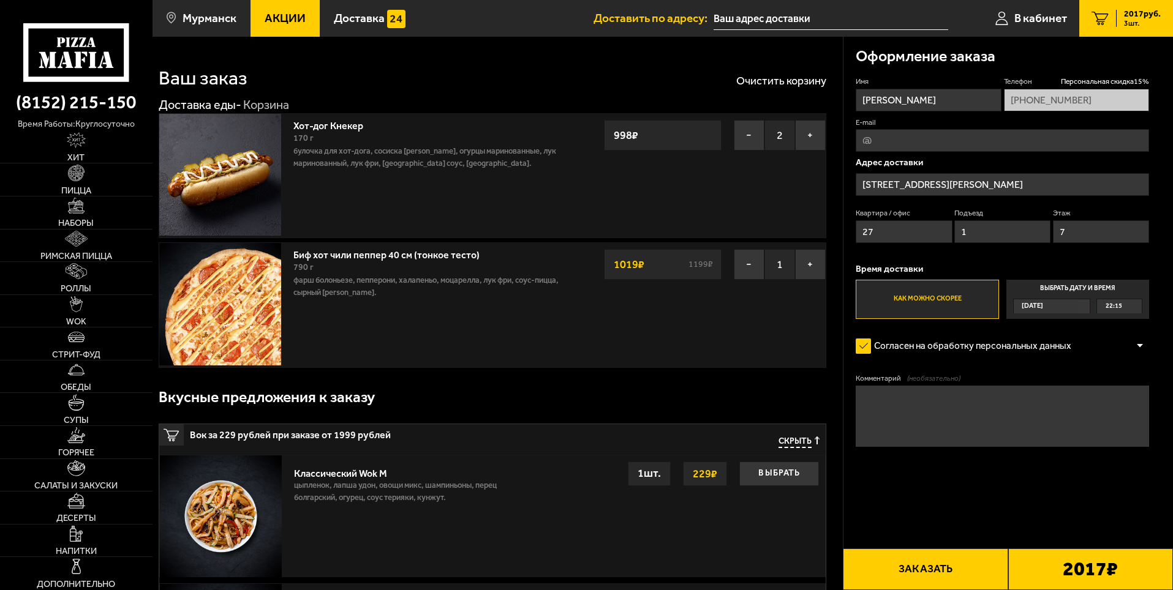
drag, startPoint x: 895, startPoint y: 232, endPoint x: 855, endPoint y: 232, distance: 40.4
click at [855, 232] on input "27" at bounding box center [903, 231] width 96 height 23
type input "39"
click at [1088, 230] on input "7" at bounding box center [1101, 231] width 96 height 23
drag, startPoint x: 1072, startPoint y: 231, endPoint x: 1057, endPoint y: 233, distance: 14.9
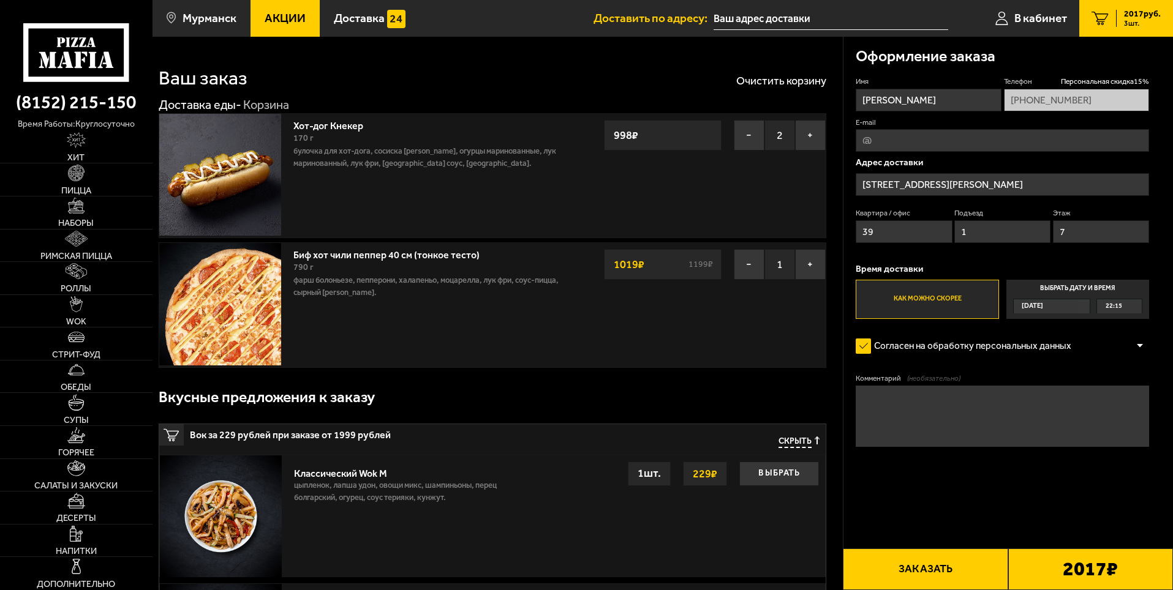
click at [1057, 233] on input "7" at bounding box center [1101, 231] width 96 height 23
drag, startPoint x: 1083, startPoint y: 235, endPoint x: 1039, endPoint y: 234, distance: 44.1
click at [1040, 234] on div "Квартира / офис 39 Подъезд 1 Этаж 21" at bounding box center [1001, 228] width 293 height 41
type input "1"
drag, startPoint x: 983, startPoint y: 235, endPoint x: 953, endPoint y: 236, distance: 30.7
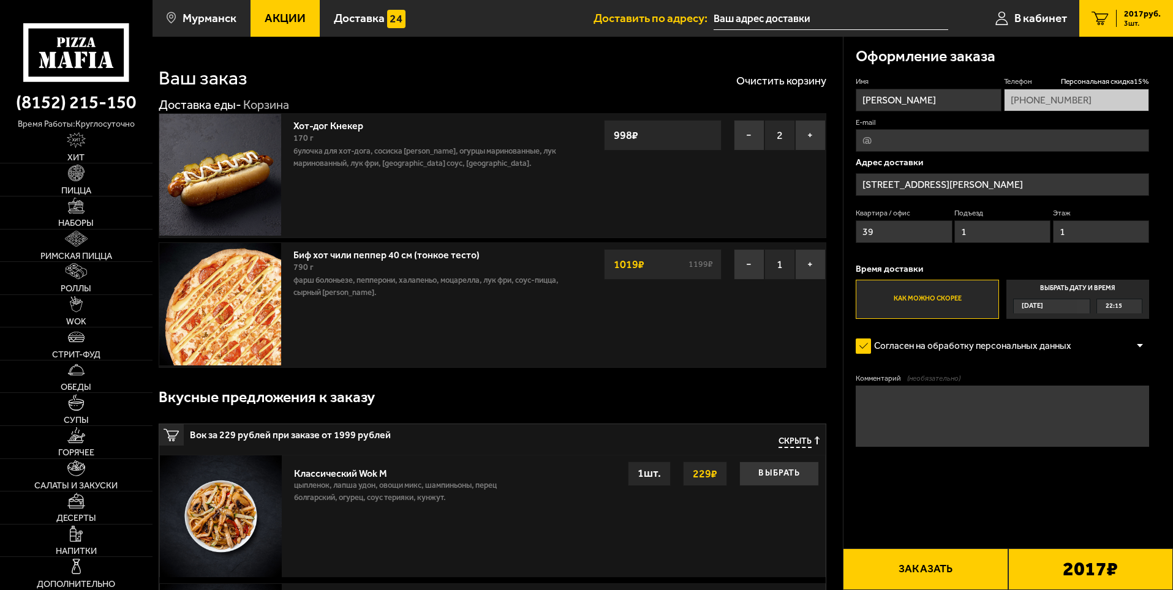
click at [953, 236] on div "Квартира / офис 39 Подъезд 1 Этаж 1" at bounding box center [1001, 228] width 293 height 41
type input "2"
click at [950, 418] on textarea "Комментарий (необязательно)" at bounding box center [1001, 416] width 293 height 61
click at [912, 571] on button "Заказать" at bounding box center [925, 570] width 165 height 42
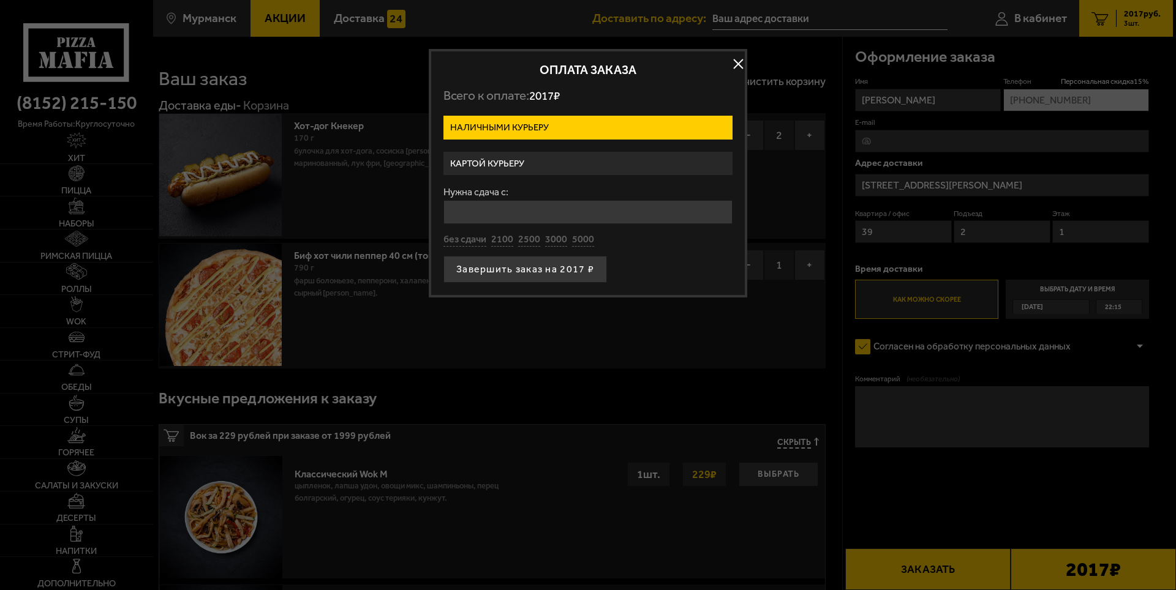
click at [522, 162] on label "Картой курьеру" at bounding box center [587, 164] width 289 height 24
click at [0, 0] on input "Картой курьеру" at bounding box center [0, 0] width 0 height 0
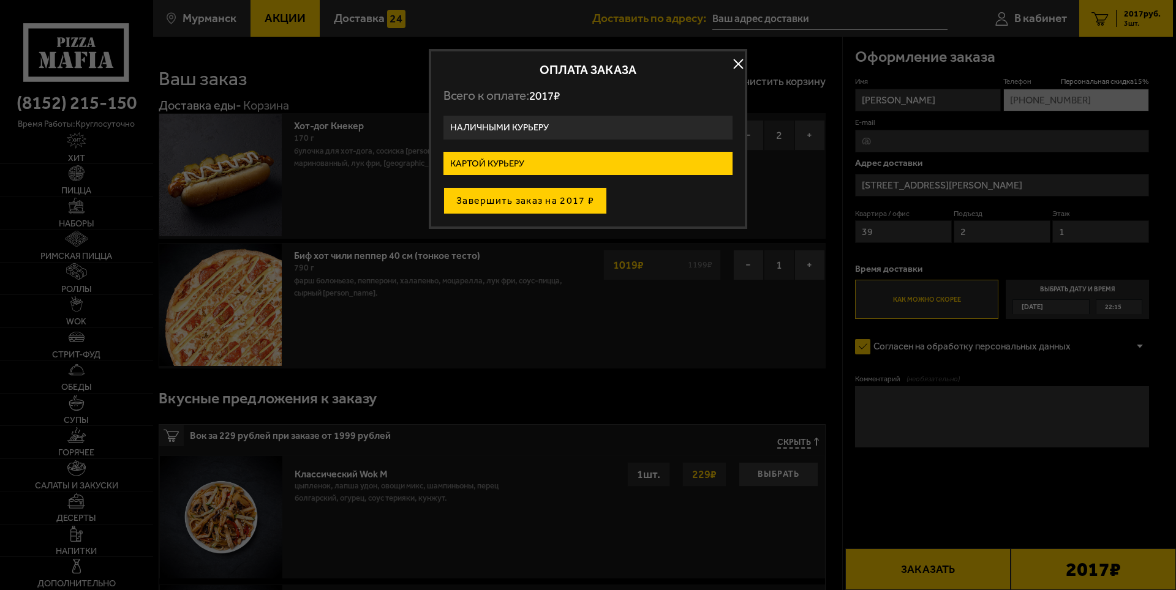
click at [524, 201] on button "Завершить заказ на 2017 ₽" at bounding box center [524, 200] width 163 height 27
